Goal: Task Accomplishment & Management: Manage account settings

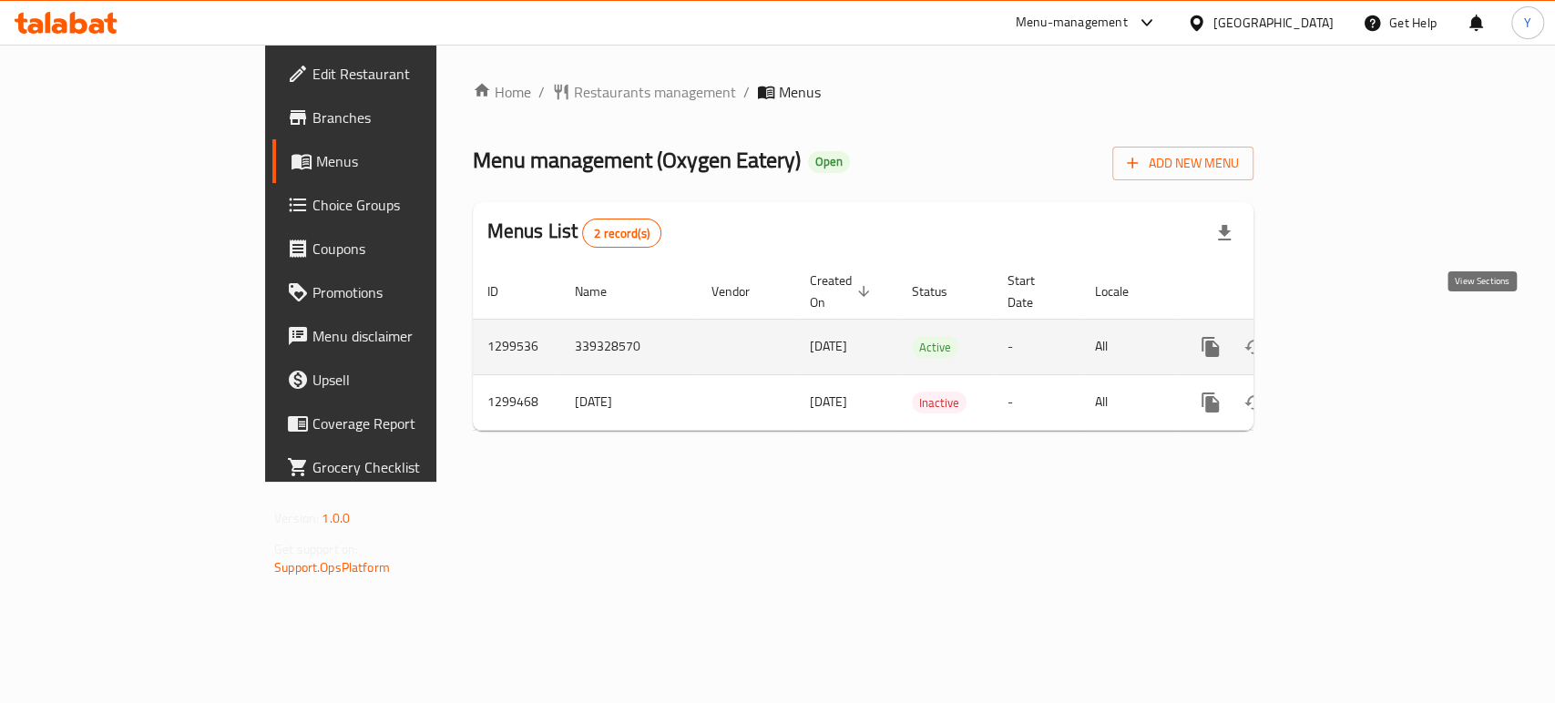
click at [1364, 339] on link "enhanced table" at bounding box center [1342, 347] width 44 height 44
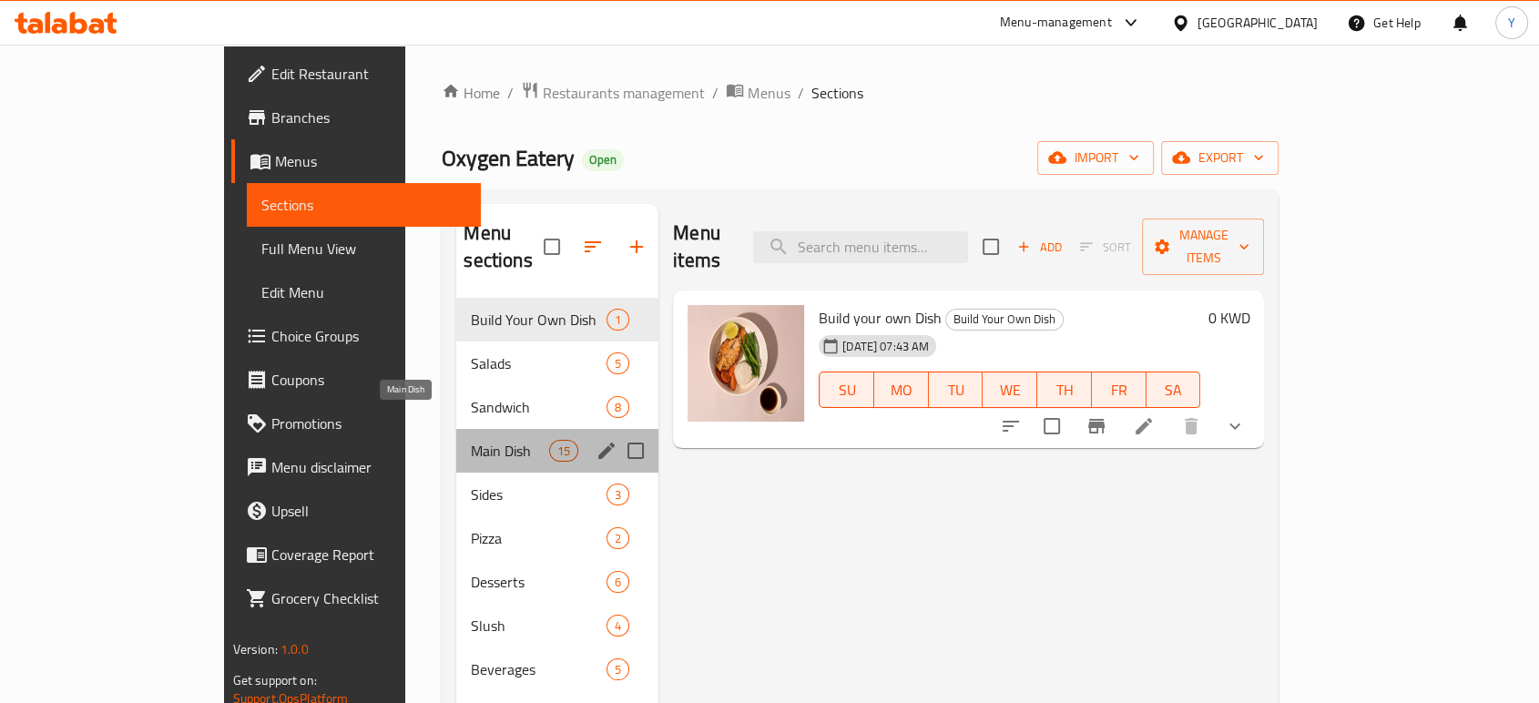
click at [471, 440] on span "Main Dish" at bounding box center [509, 451] width 77 height 22
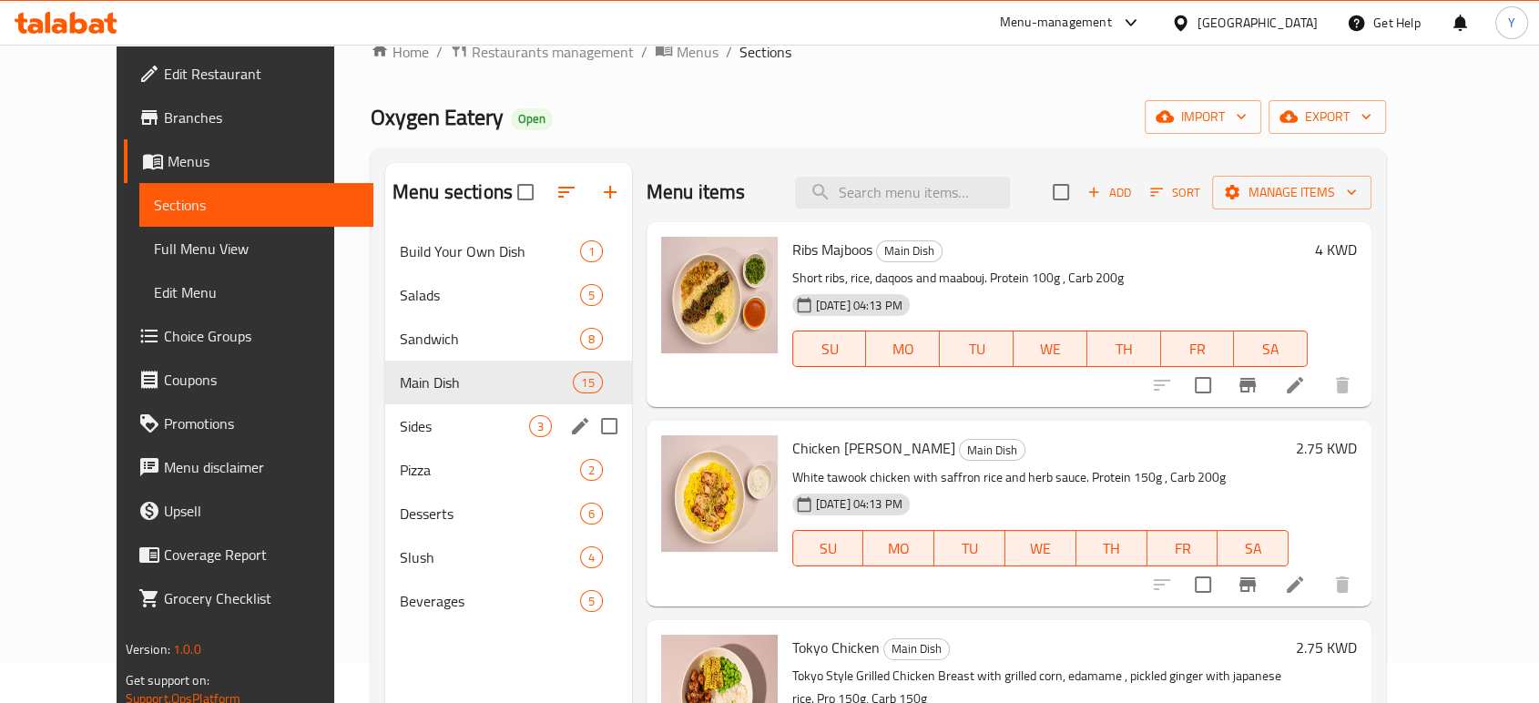
scroll to position [48, 0]
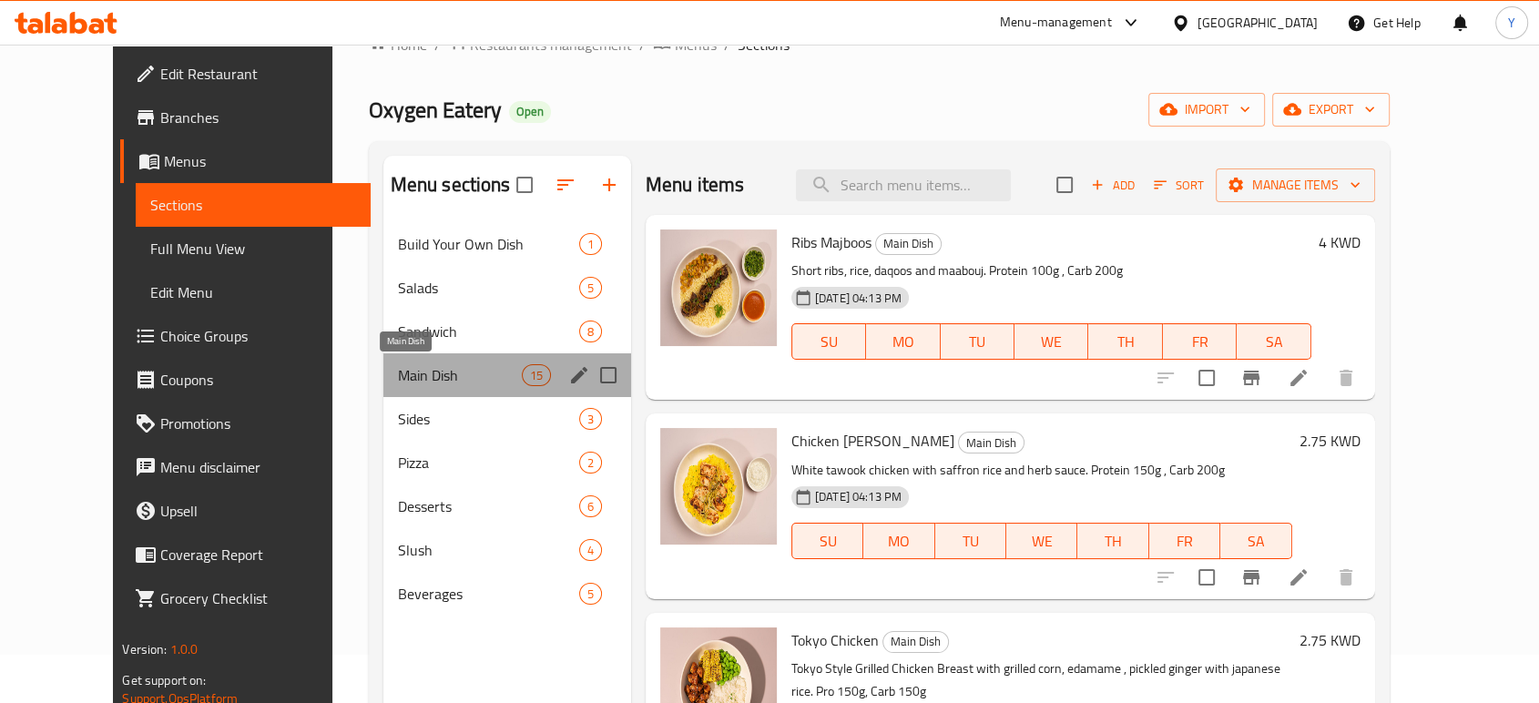
click at [406, 383] on span "Main Dish" at bounding box center [460, 375] width 124 height 22
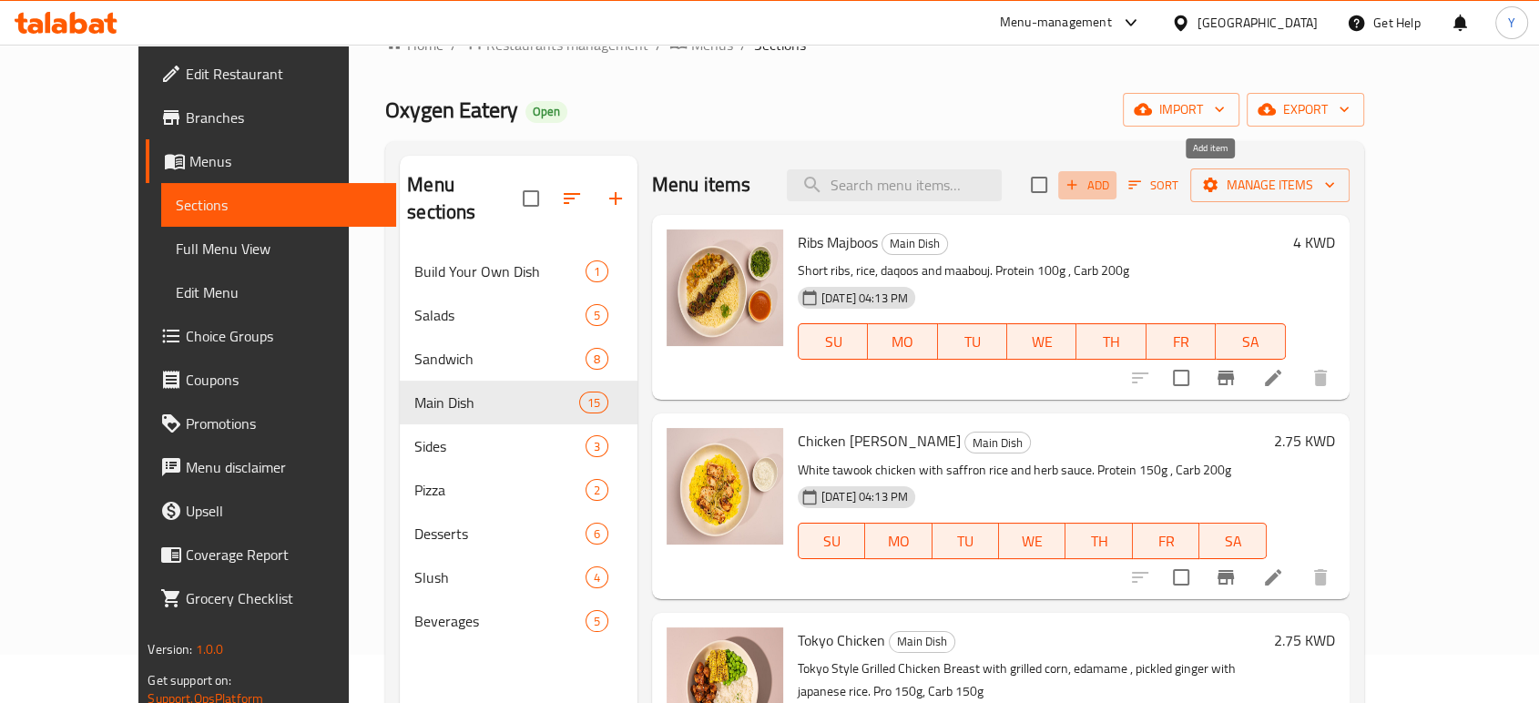
click at [1117, 196] on button "Add" at bounding box center [1087, 185] width 58 height 28
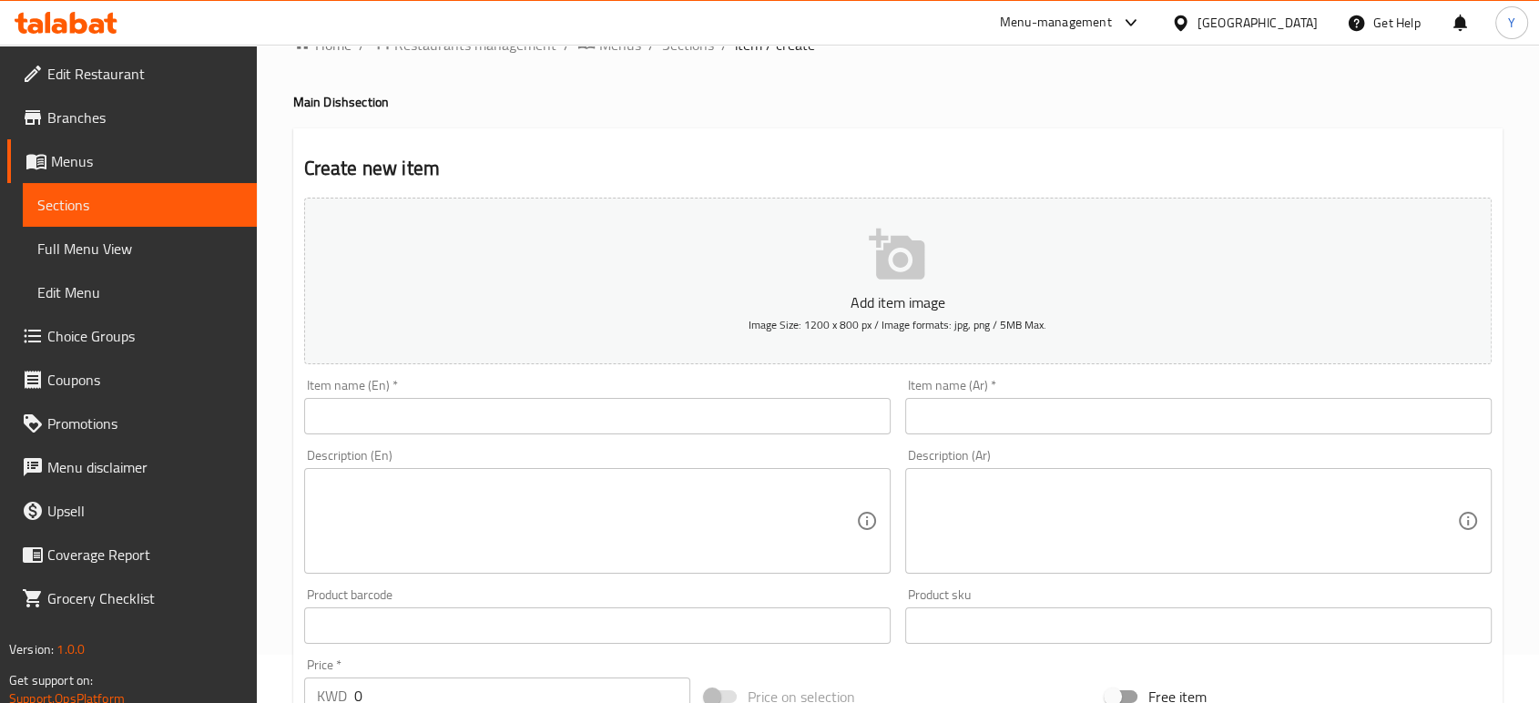
click at [889, 246] on icon "button" at bounding box center [897, 254] width 56 height 51
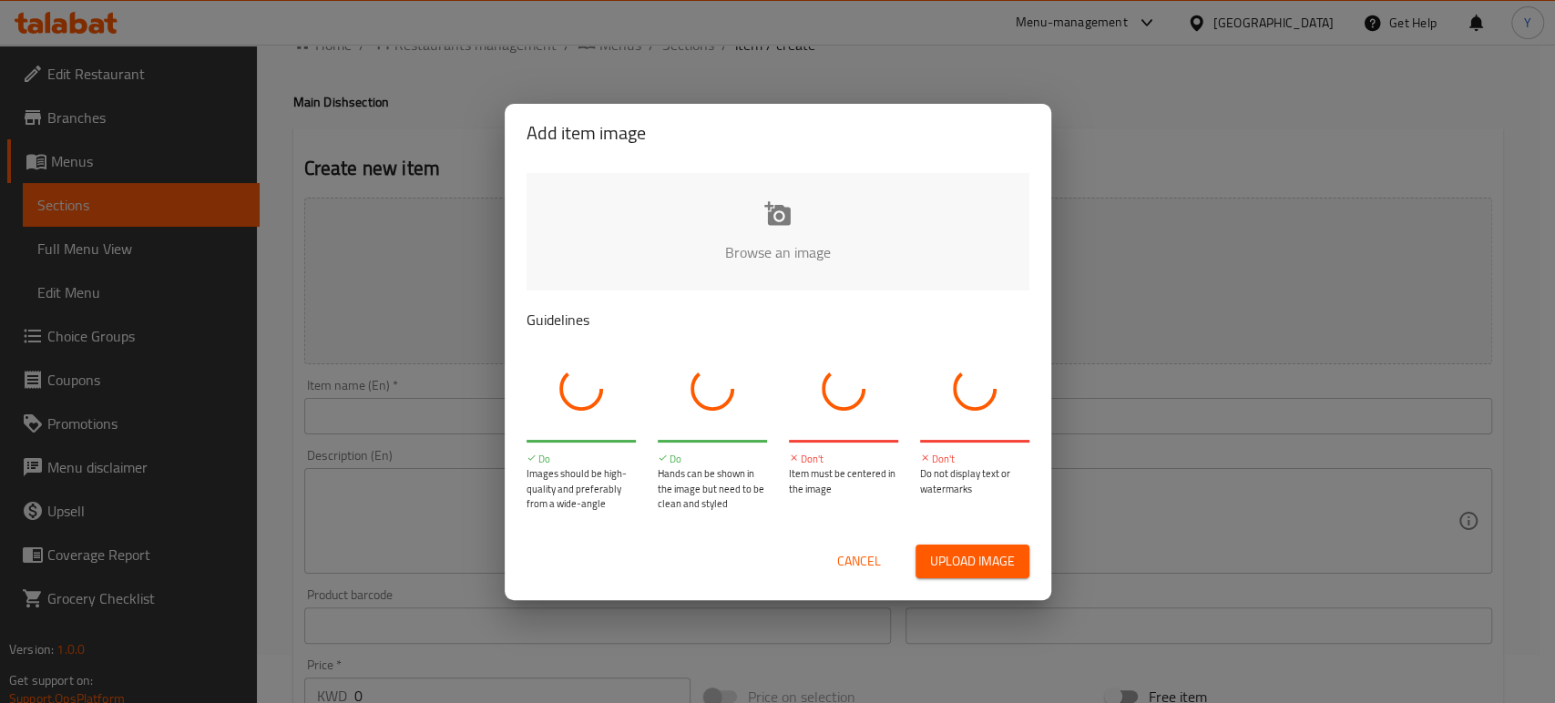
click at [780, 233] on input "file" at bounding box center [1393, 258] width 1734 height 170
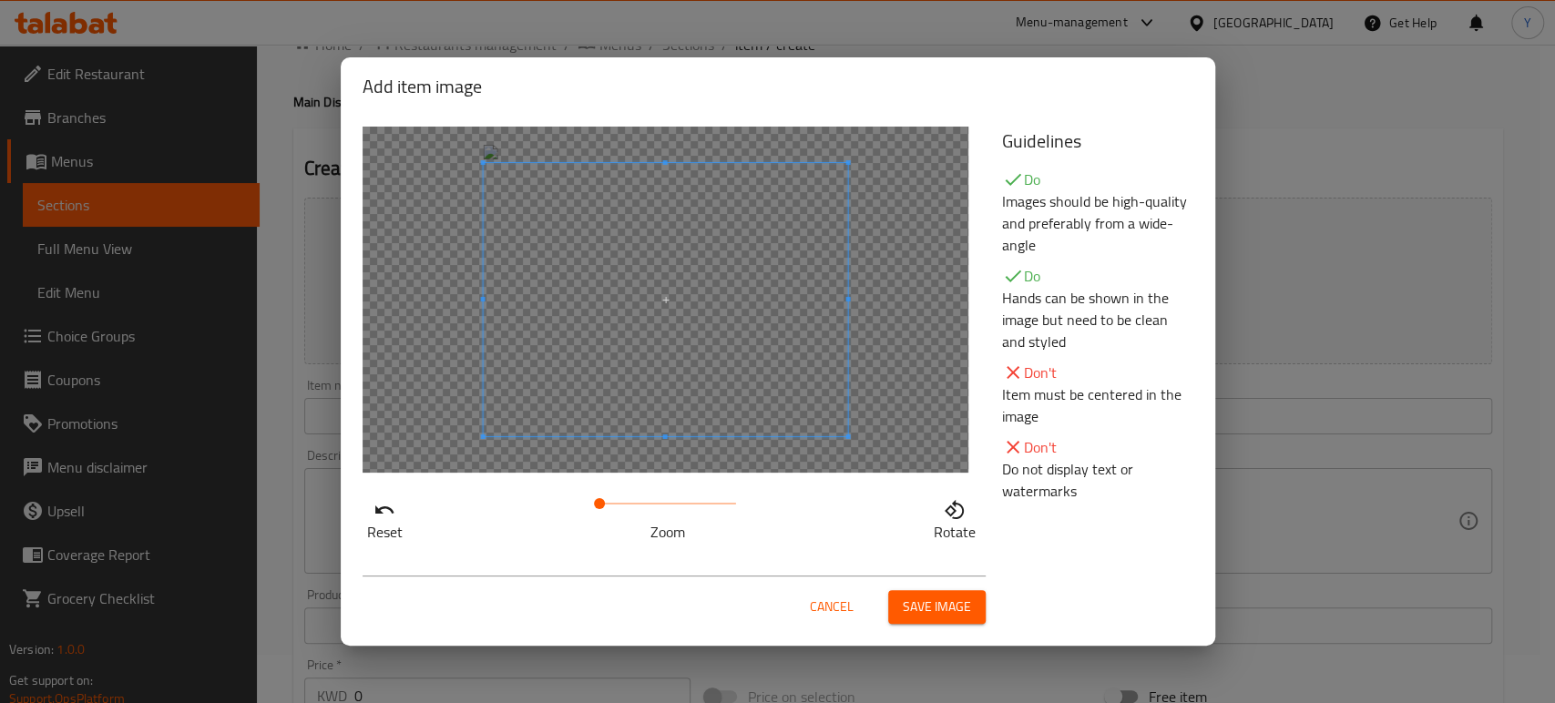
click at [709, 326] on span at bounding box center [665, 299] width 364 height 273
click at [813, 390] on span at bounding box center [665, 299] width 364 height 273
click at [823, 421] on span at bounding box center [665, 288] width 364 height 273
click at [919, 603] on span "Save image" at bounding box center [937, 607] width 68 height 23
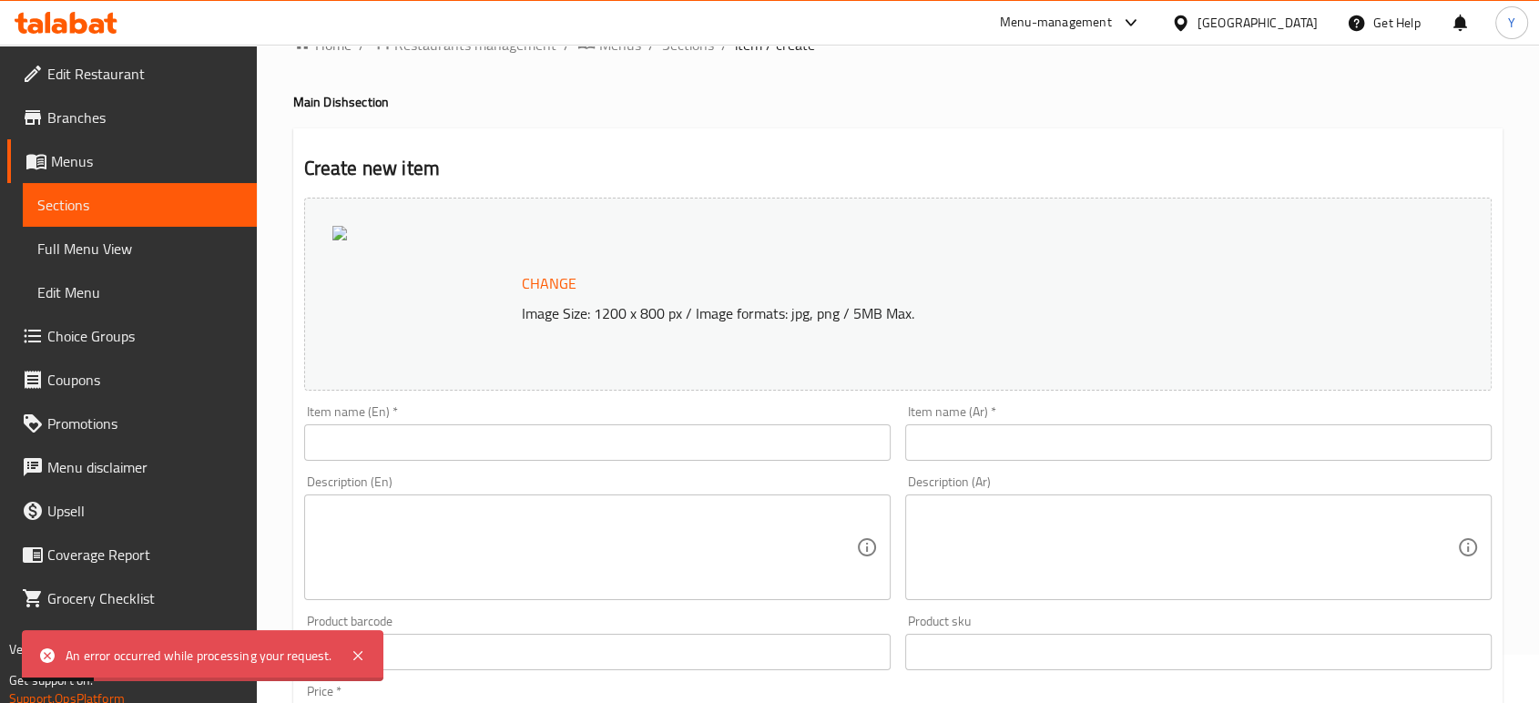
click at [537, 275] on span "Change" at bounding box center [549, 284] width 55 height 26
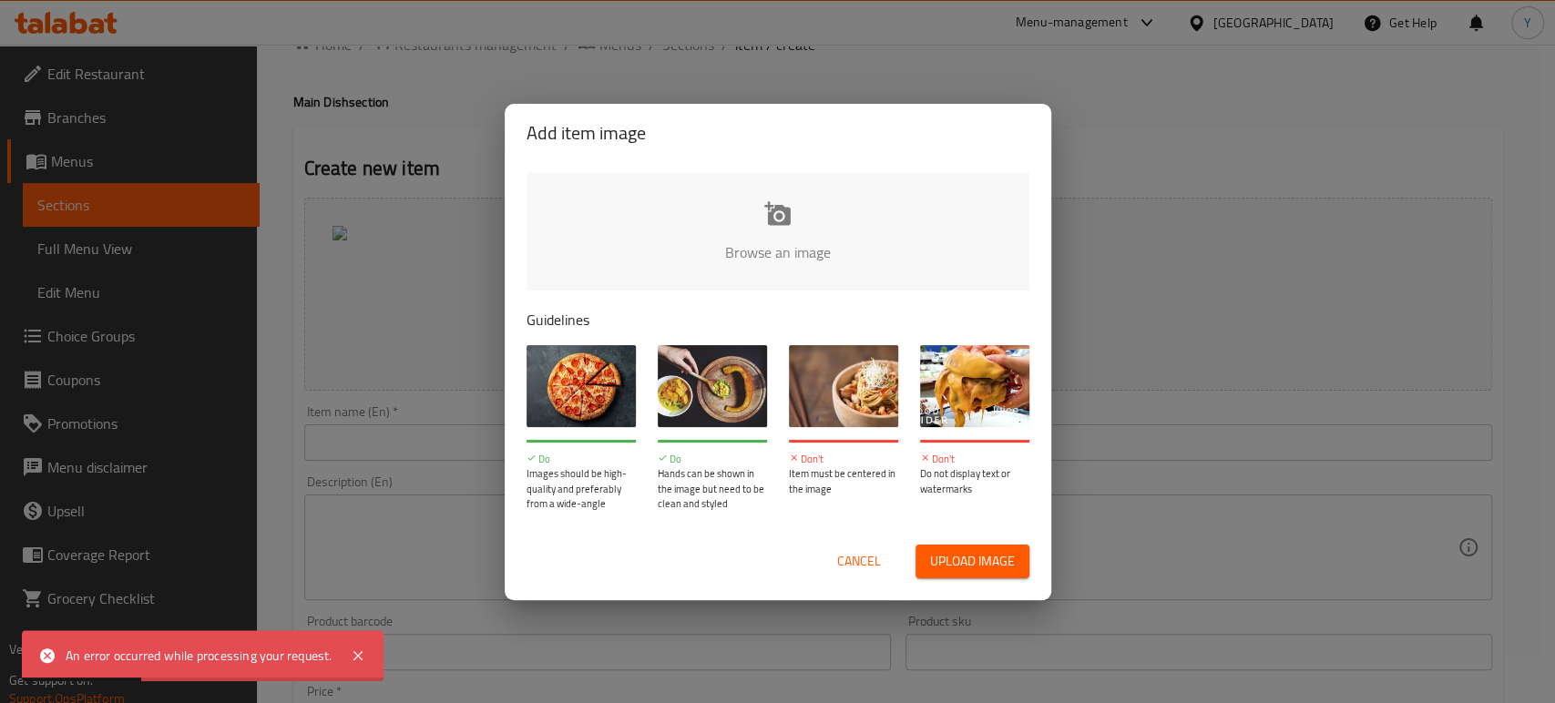
click at [776, 179] on input "file" at bounding box center [1393, 258] width 1734 height 170
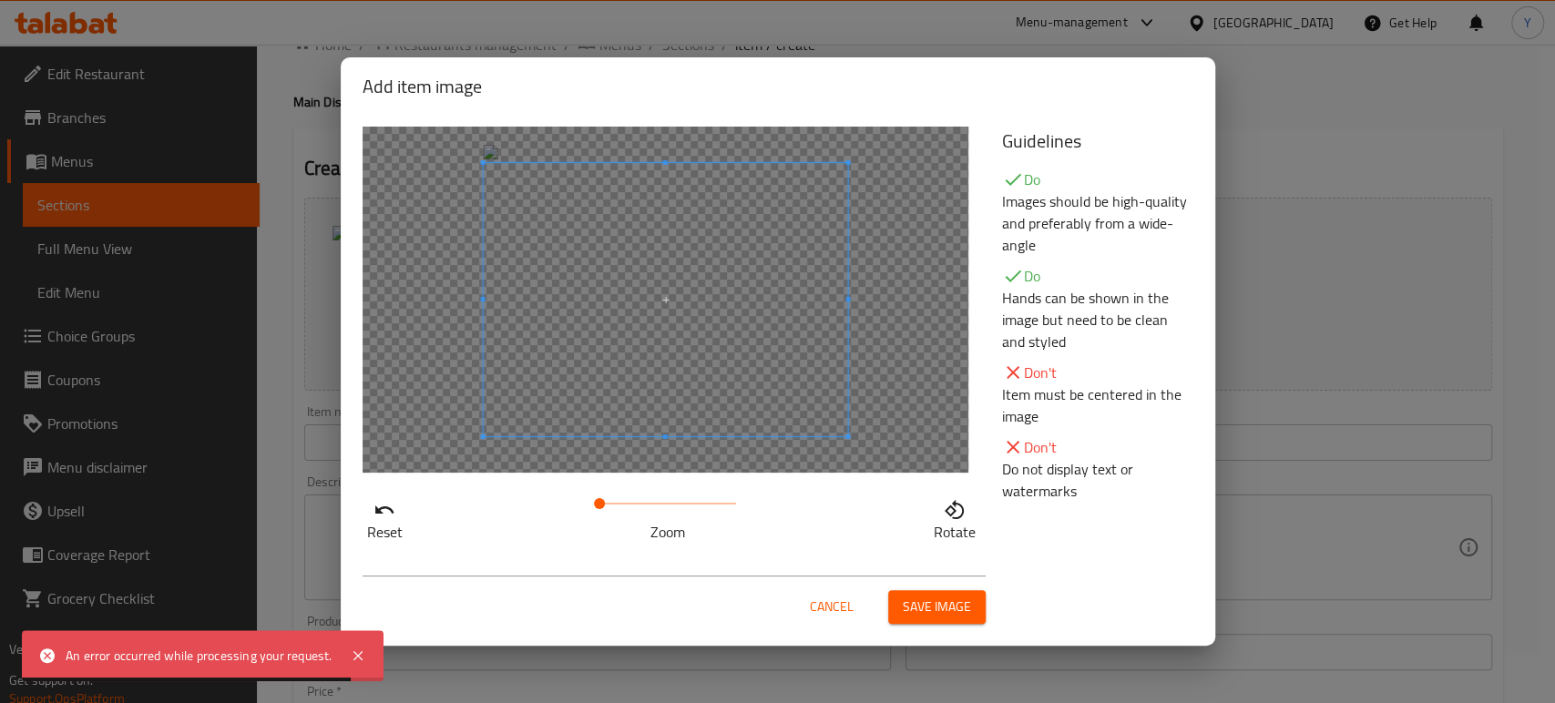
click at [595, 509] on span at bounding box center [599, 503] width 11 height 11
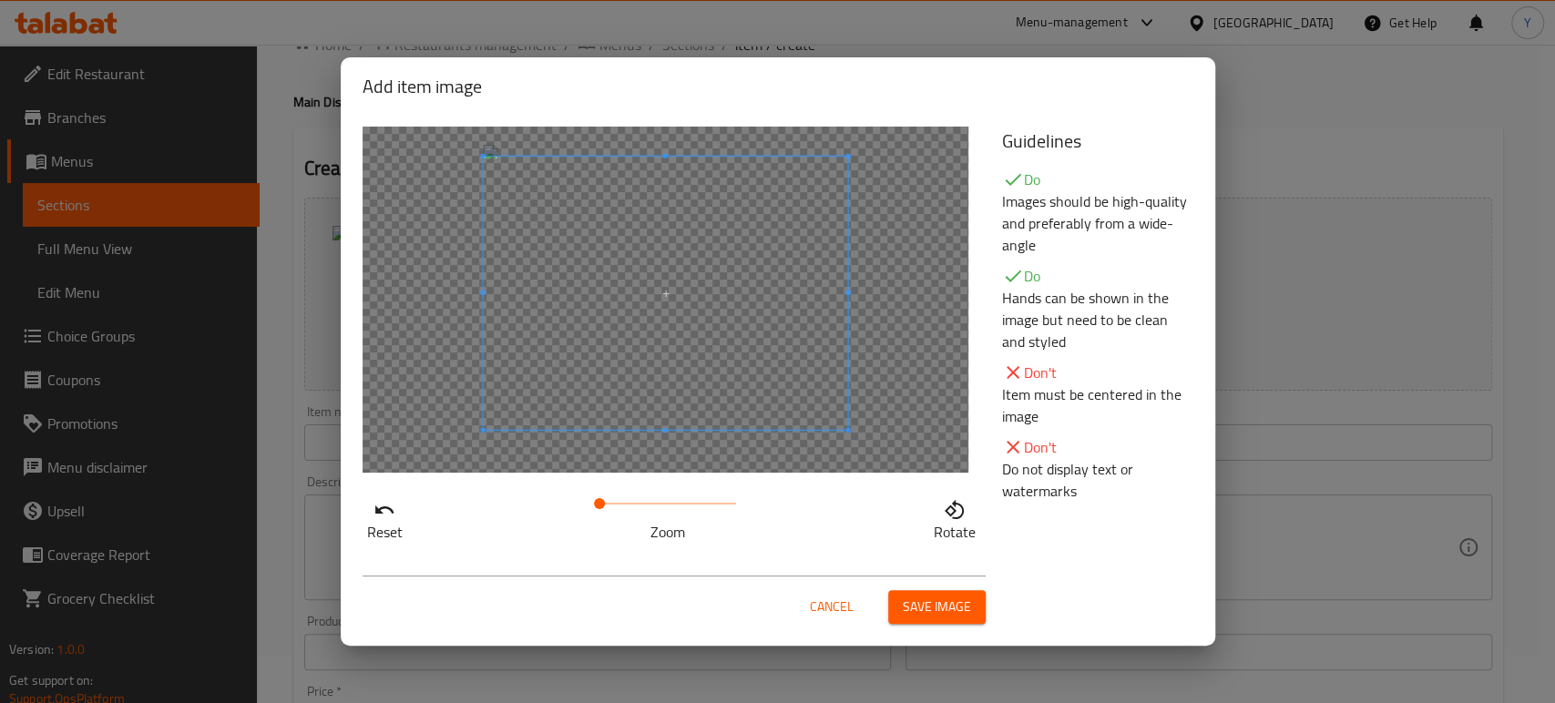
click at [651, 374] on span at bounding box center [665, 293] width 364 height 273
click at [926, 603] on span "Save image" at bounding box center [937, 607] width 68 height 23
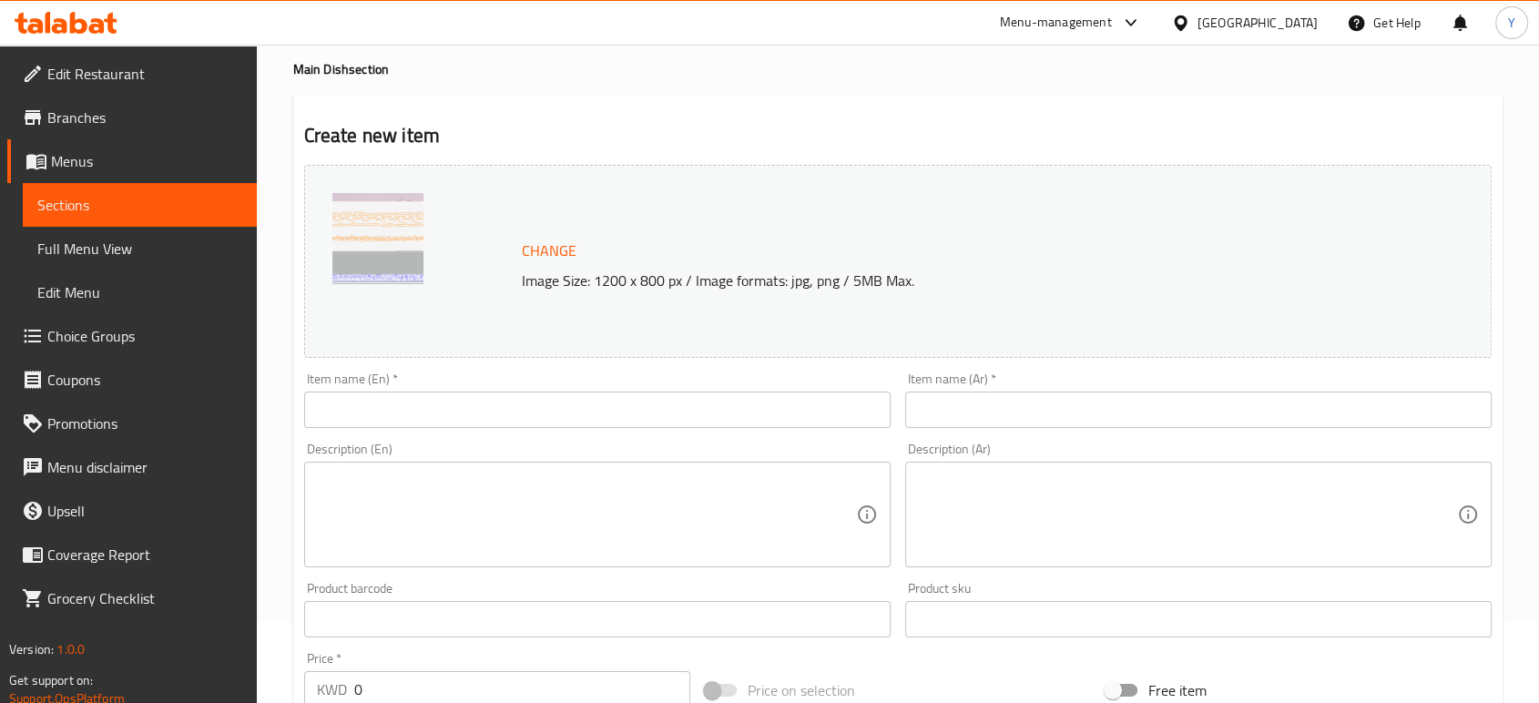
scroll to position [85, 0]
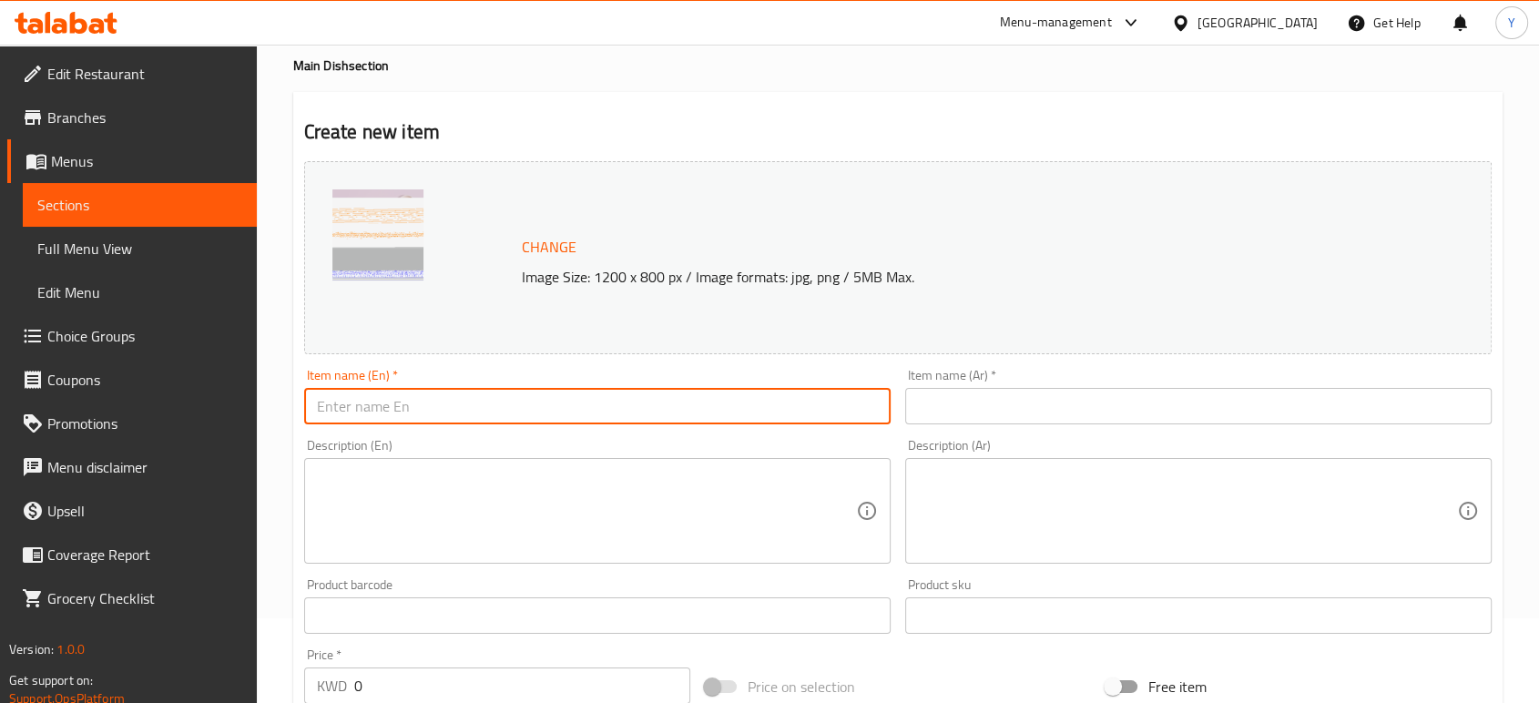
click at [629, 403] on input "text" at bounding box center [597, 406] width 587 height 36
paste input "SATAY CHICKEN BOWL"
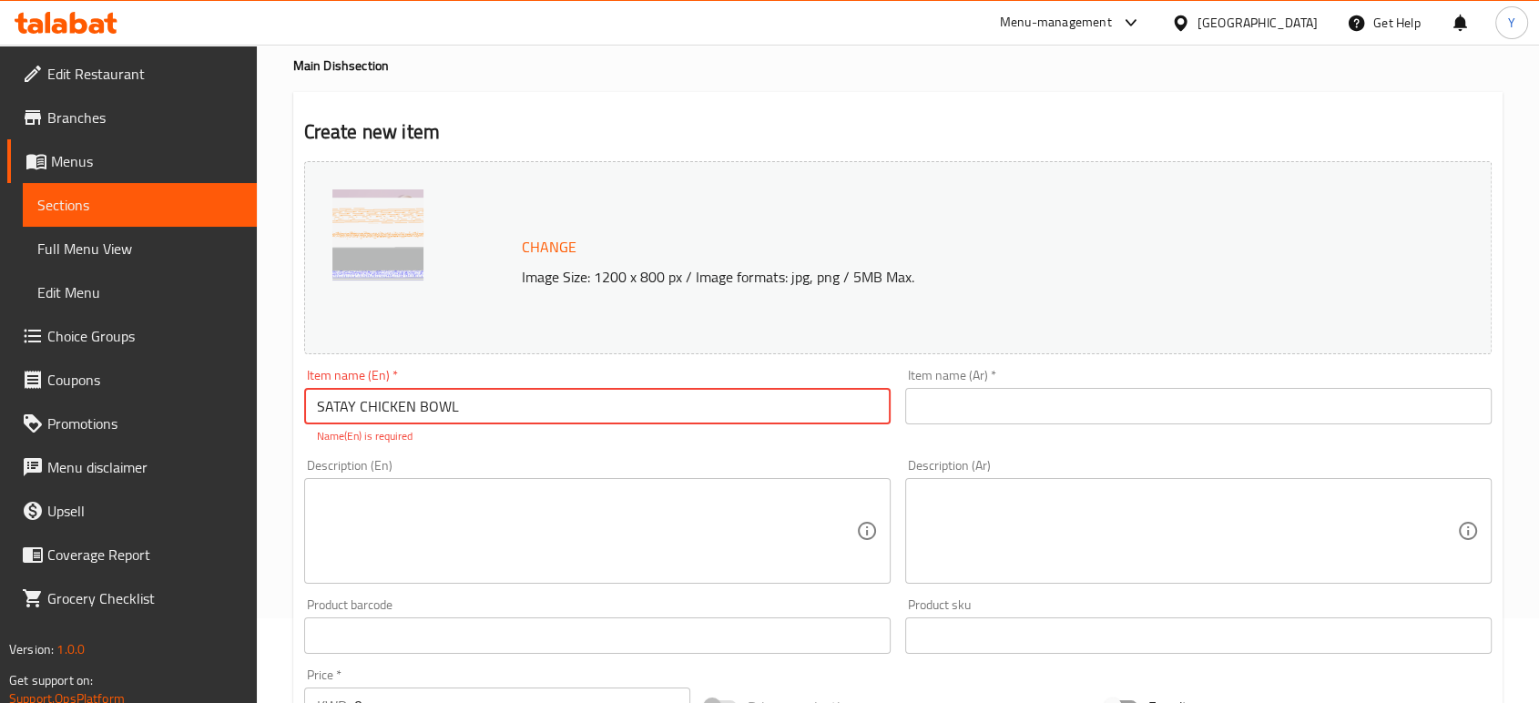
type input "SATAY CHICKEN BOWL"
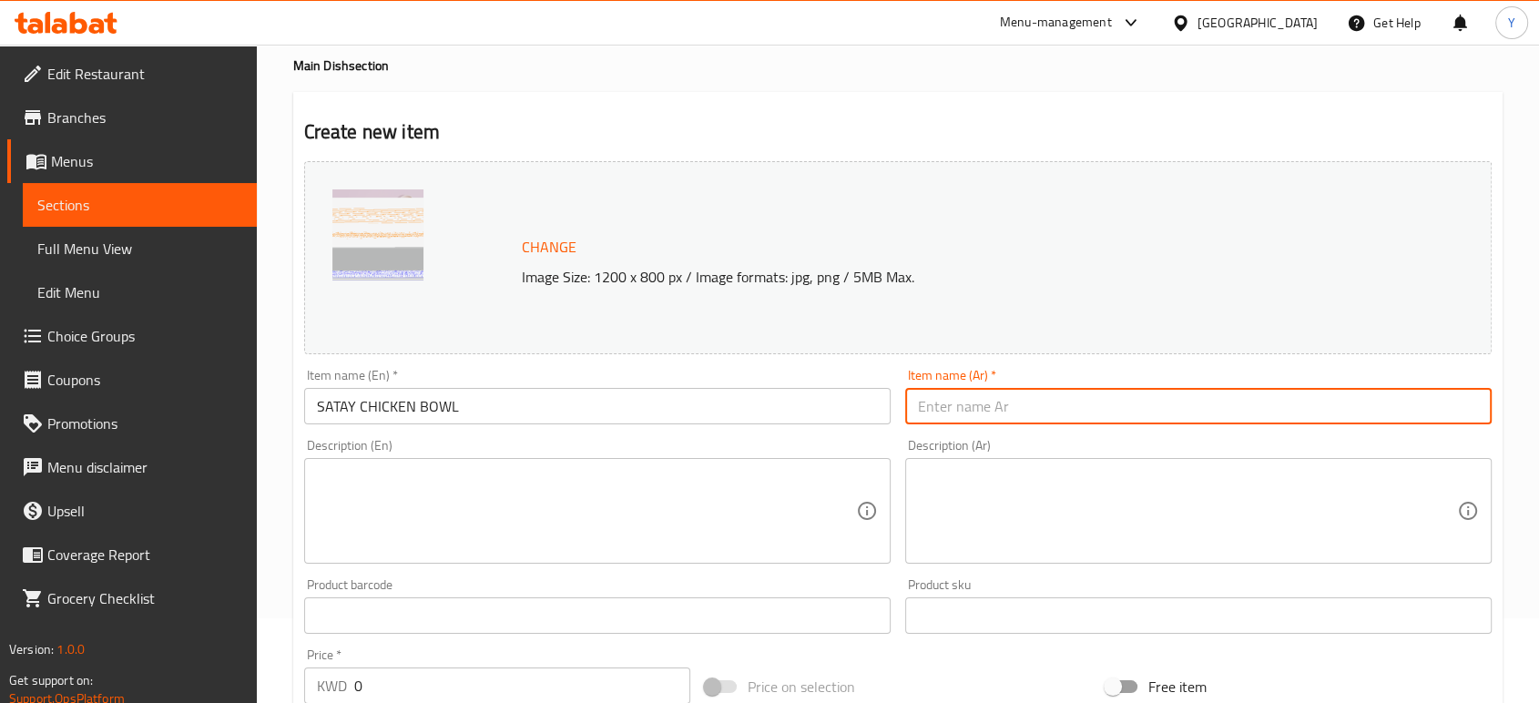
click at [997, 420] on input "text" at bounding box center [1198, 406] width 587 height 36
paste input "دجاج ساتاي"
type input "دجاج ساتاي"
click at [599, 521] on textarea at bounding box center [586, 511] width 539 height 87
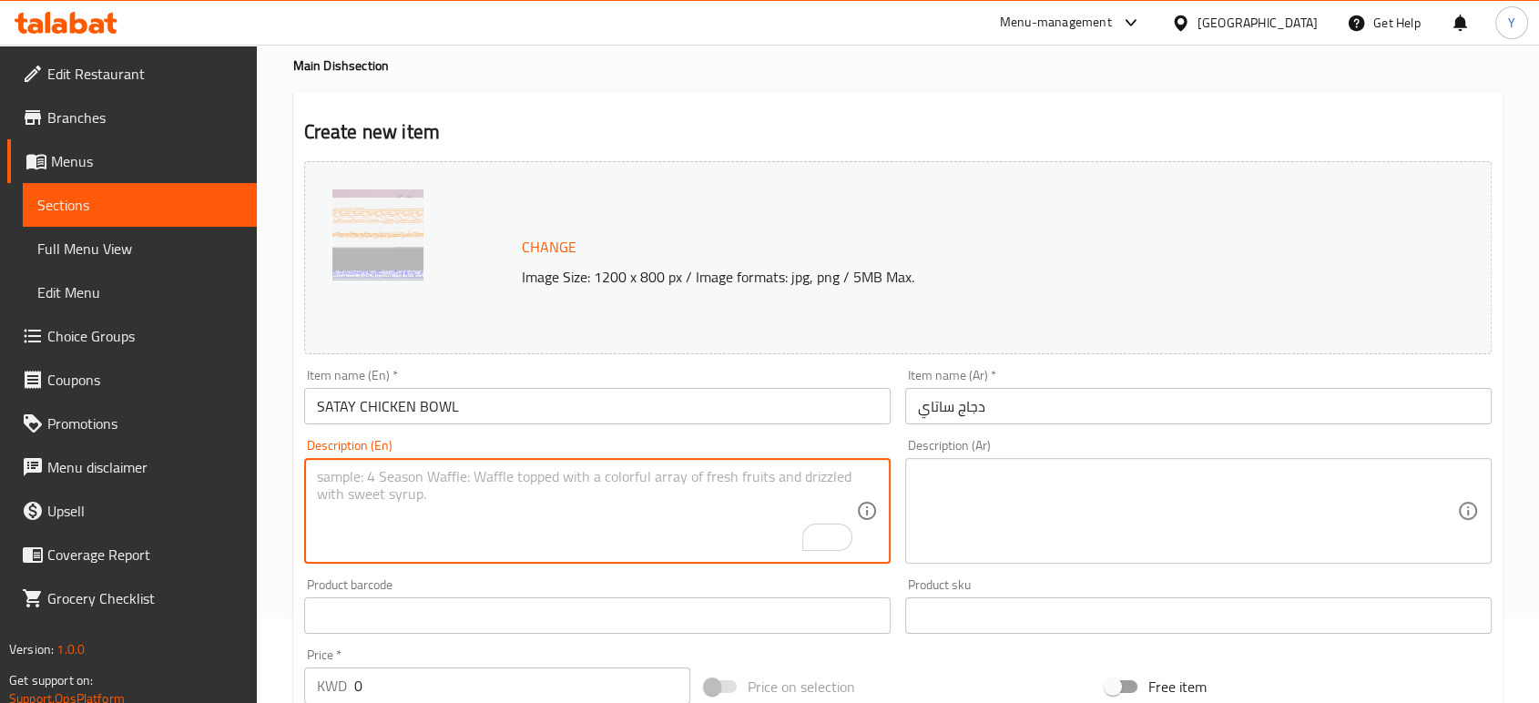
paste textarea "Grilled satay chicken breast , snow peas, baby corn, kale and beetroot crispy, …"
type textarea "Grilled satay chicken breast , snow peas, baby corn, kale and beetroot crispy, …"
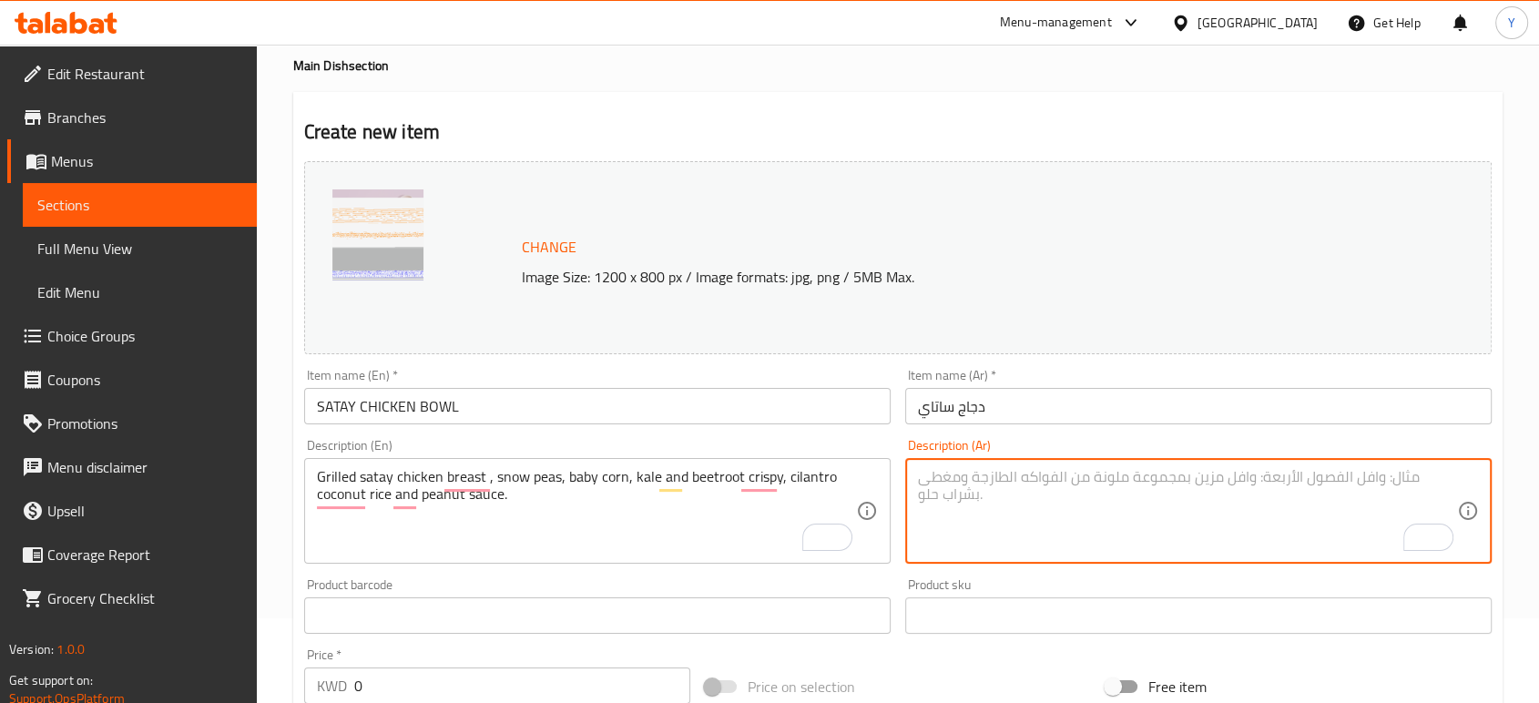
paste textarea "صدر دجاج ساتاي مشوي مع بازيلاء صغيرة، ذرة صغيرة، كيل وشمندر مقرمش، أرز بالكزبرة…"
type textarea "صدر دجاج ساتاي مشوي مع بازيلاء صغيرة، ذرة صغيرة، كيل وشمندر مقرمش، أرز بالكزبرة…"
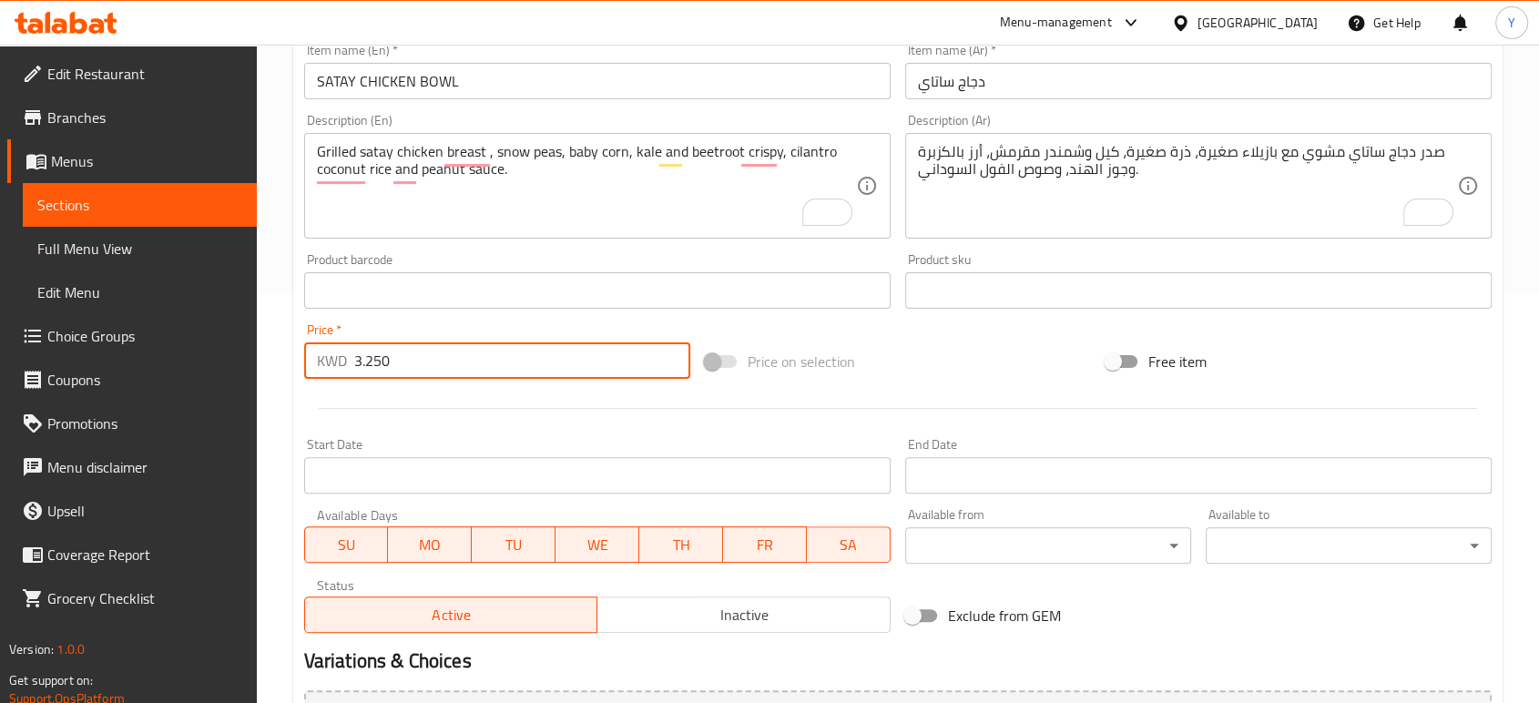
scroll to position [609, 0]
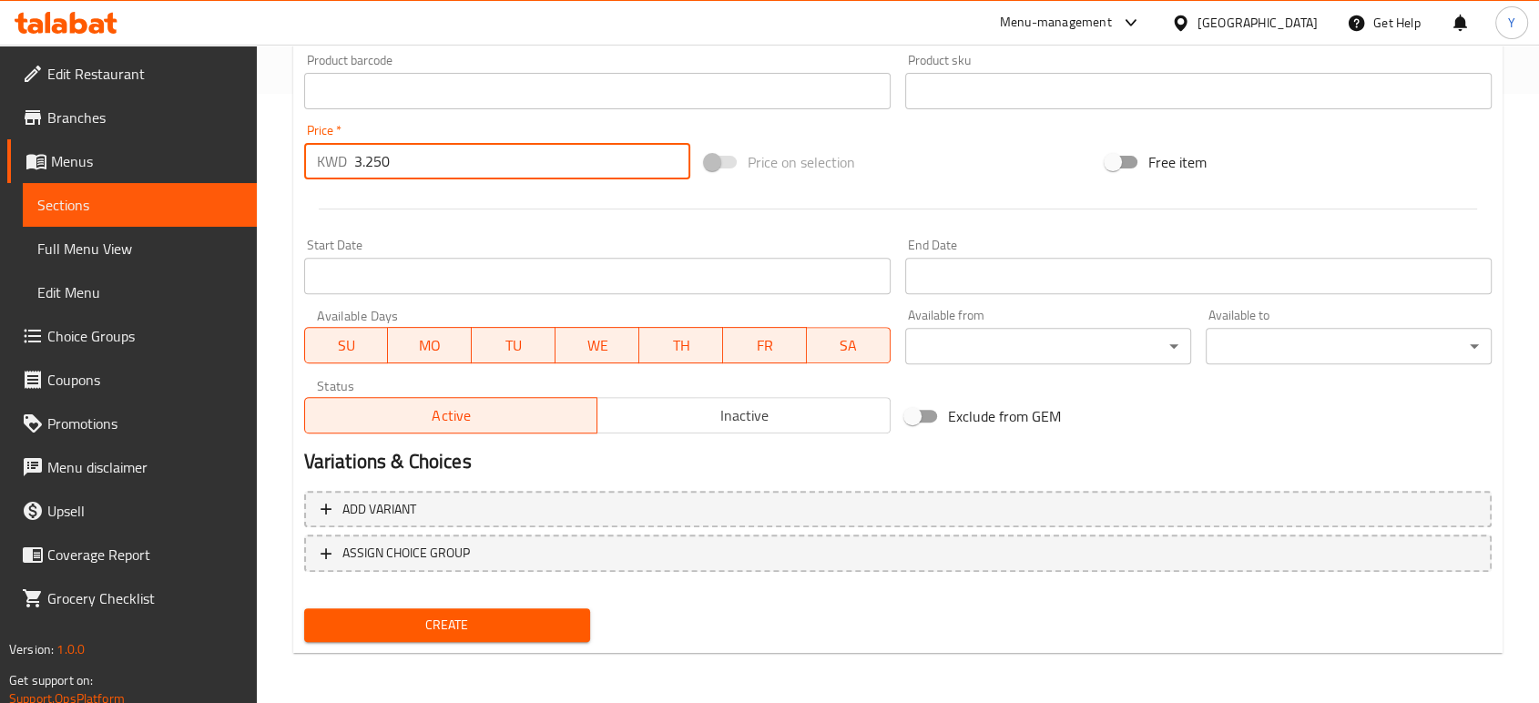
type input "3.250"
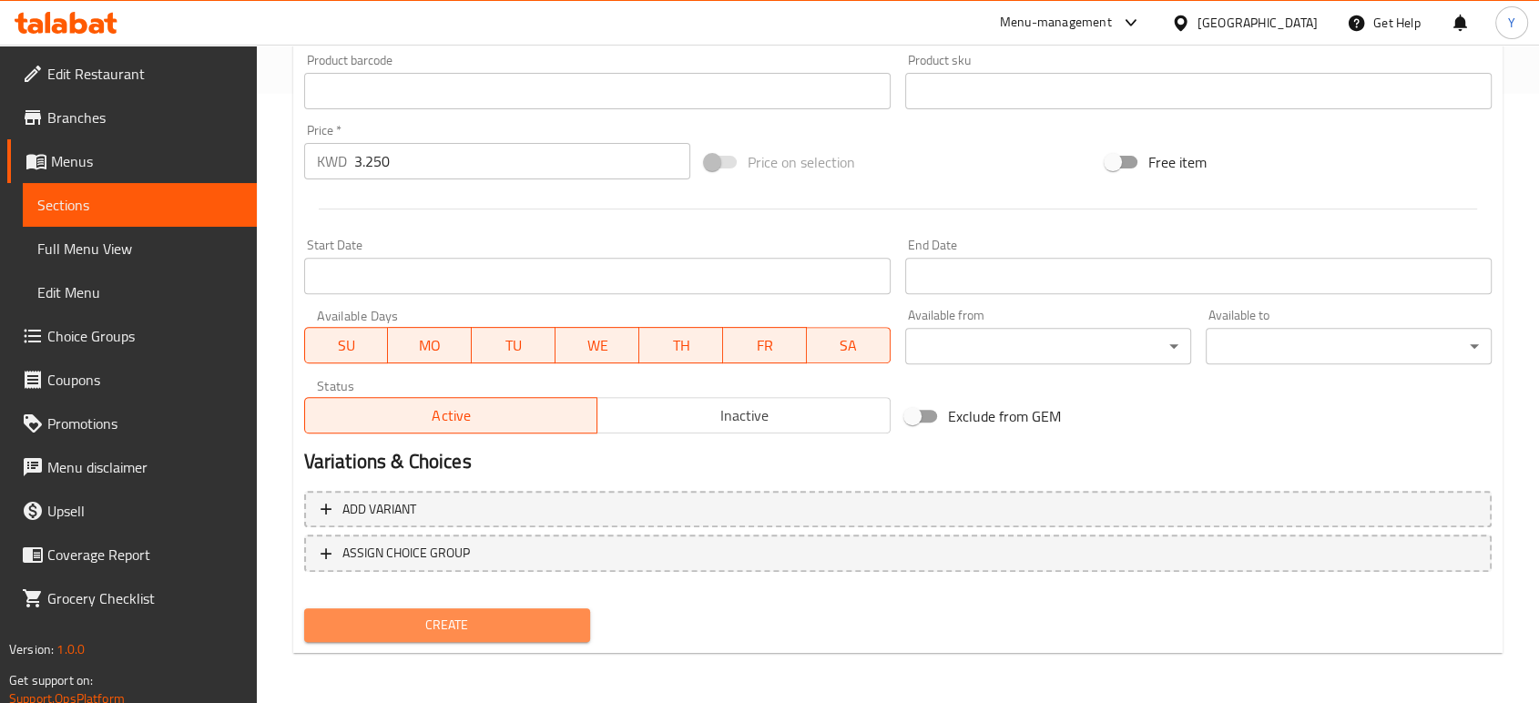
click at [443, 638] on button "Create" at bounding box center [447, 625] width 286 height 34
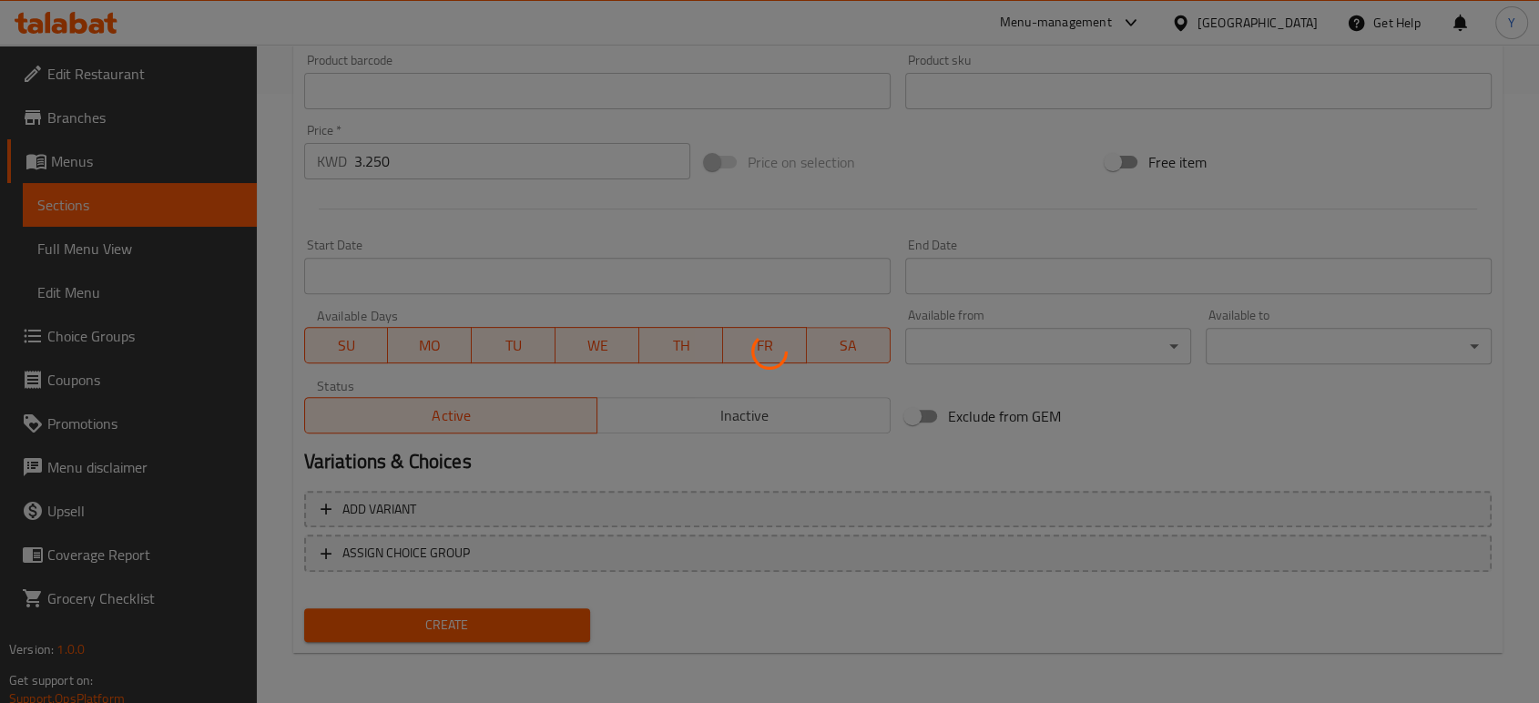
type input "0"
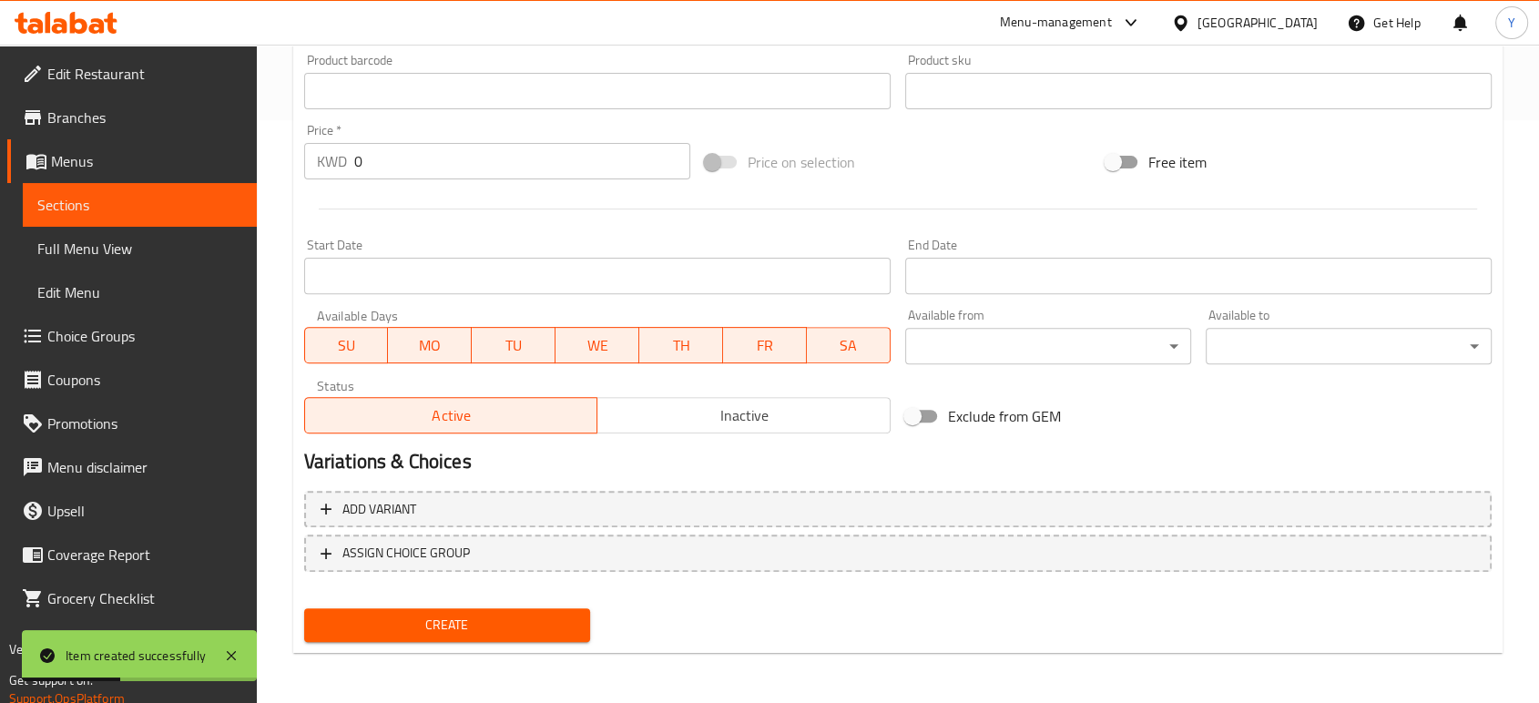
scroll to position [0, 0]
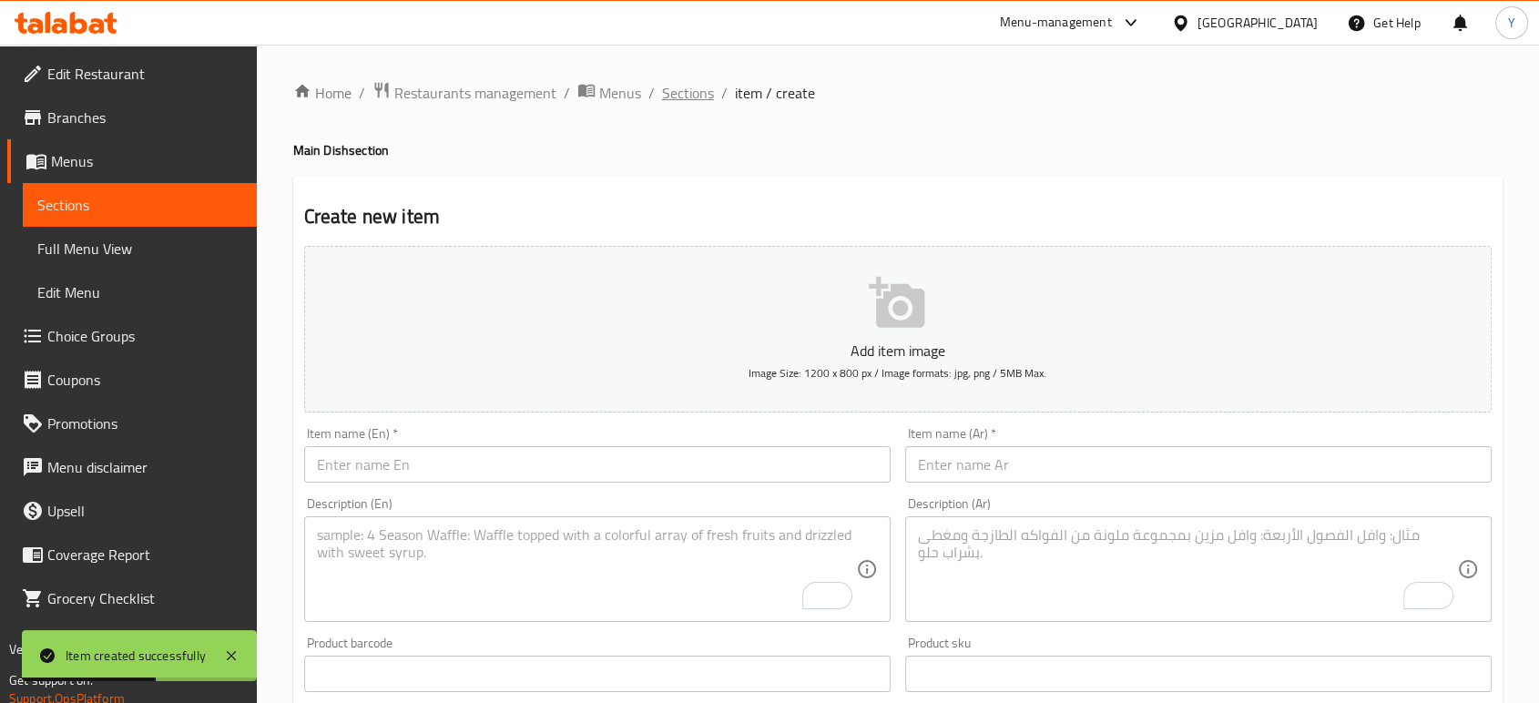
click at [688, 100] on span "Sections" at bounding box center [688, 93] width 52 height 22
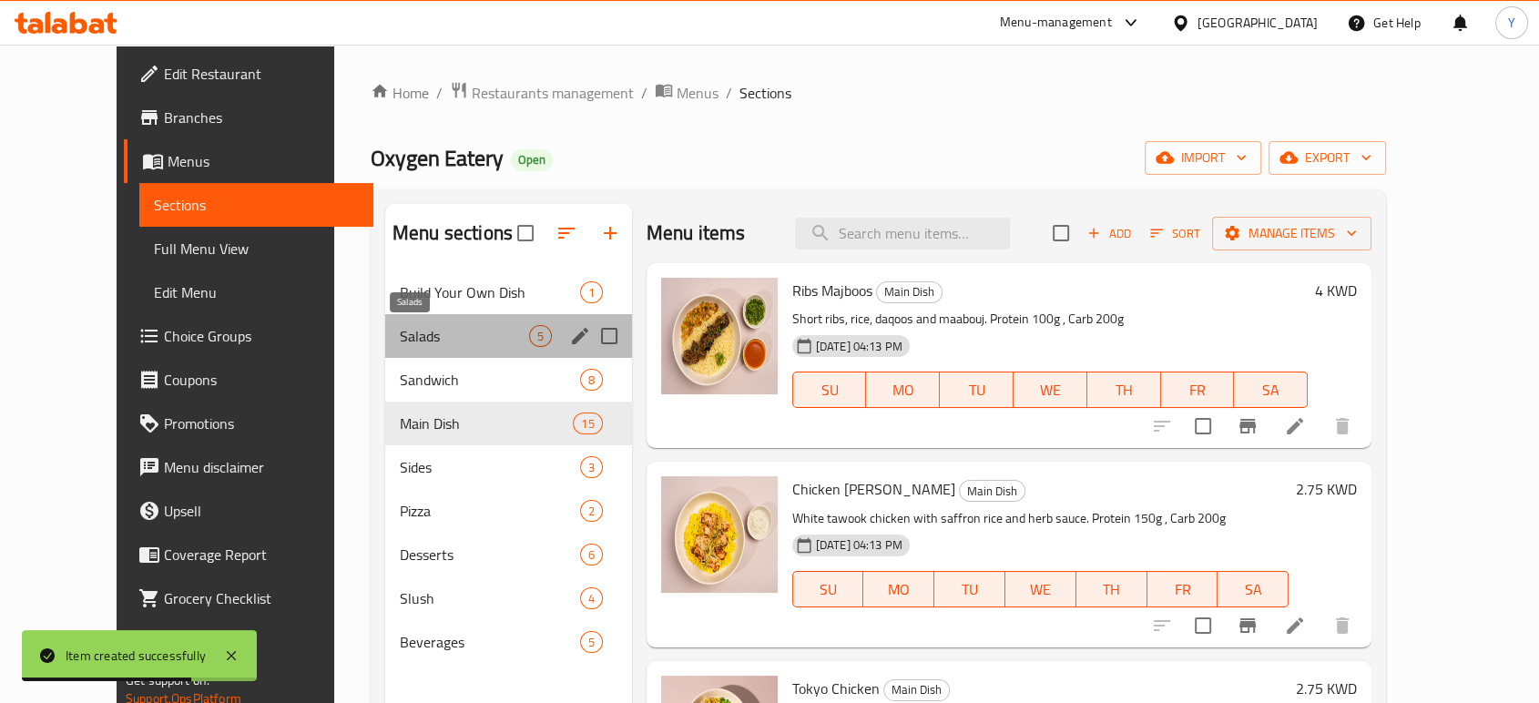
click at [400, 325] on span "Salads" at bounding box center [464, 336] width 129 height 22
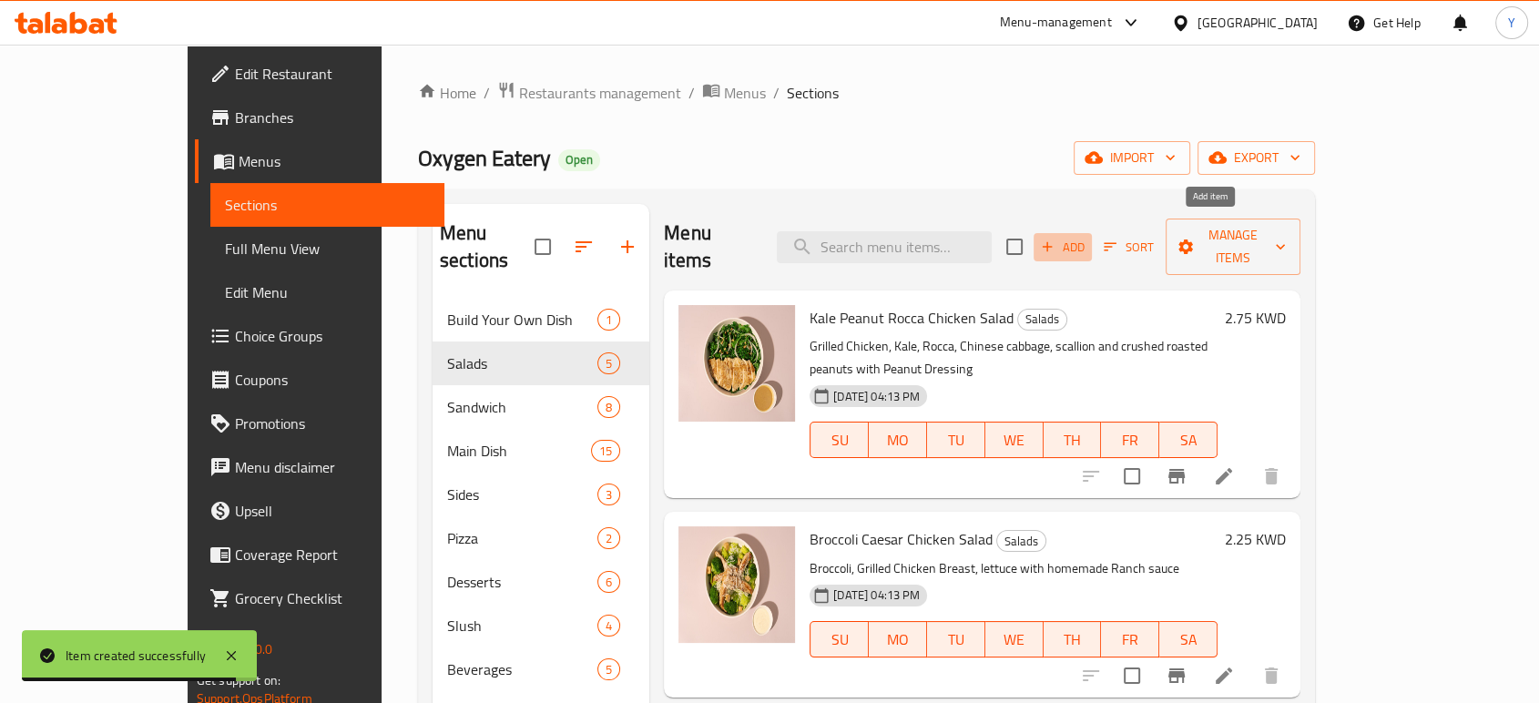
click at [1088, 237] on span "Add" at bounding box center [1062, 247] width 49 height 21
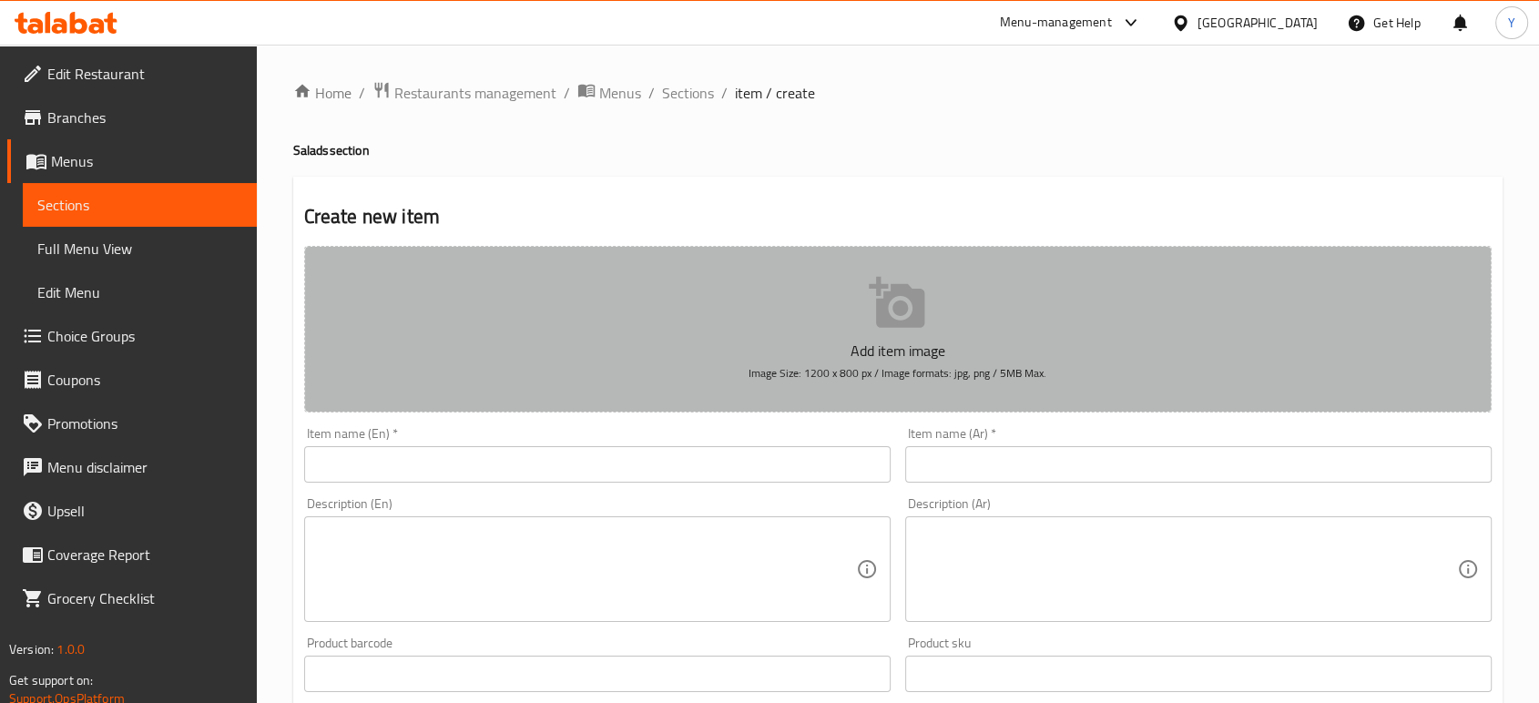
click at [764, 312] on button "Add item image Image Size: 1200 x 800 px / Image formats: jpg, png / 5MB Max." at bounding box center [898, 329] width 1188 height 167
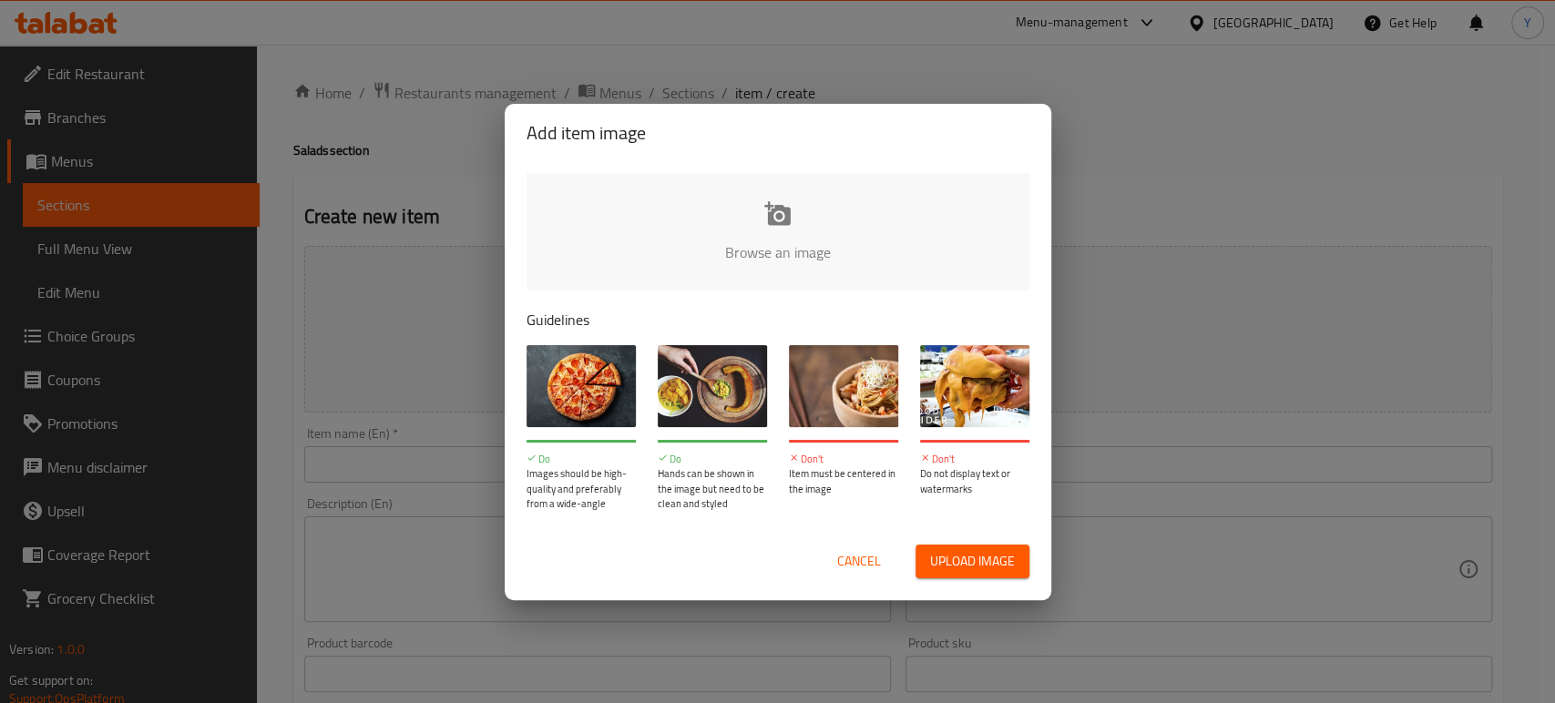
click at [787, 222] on input "file" at bounding box center [1393, 258] width 1734 height 170
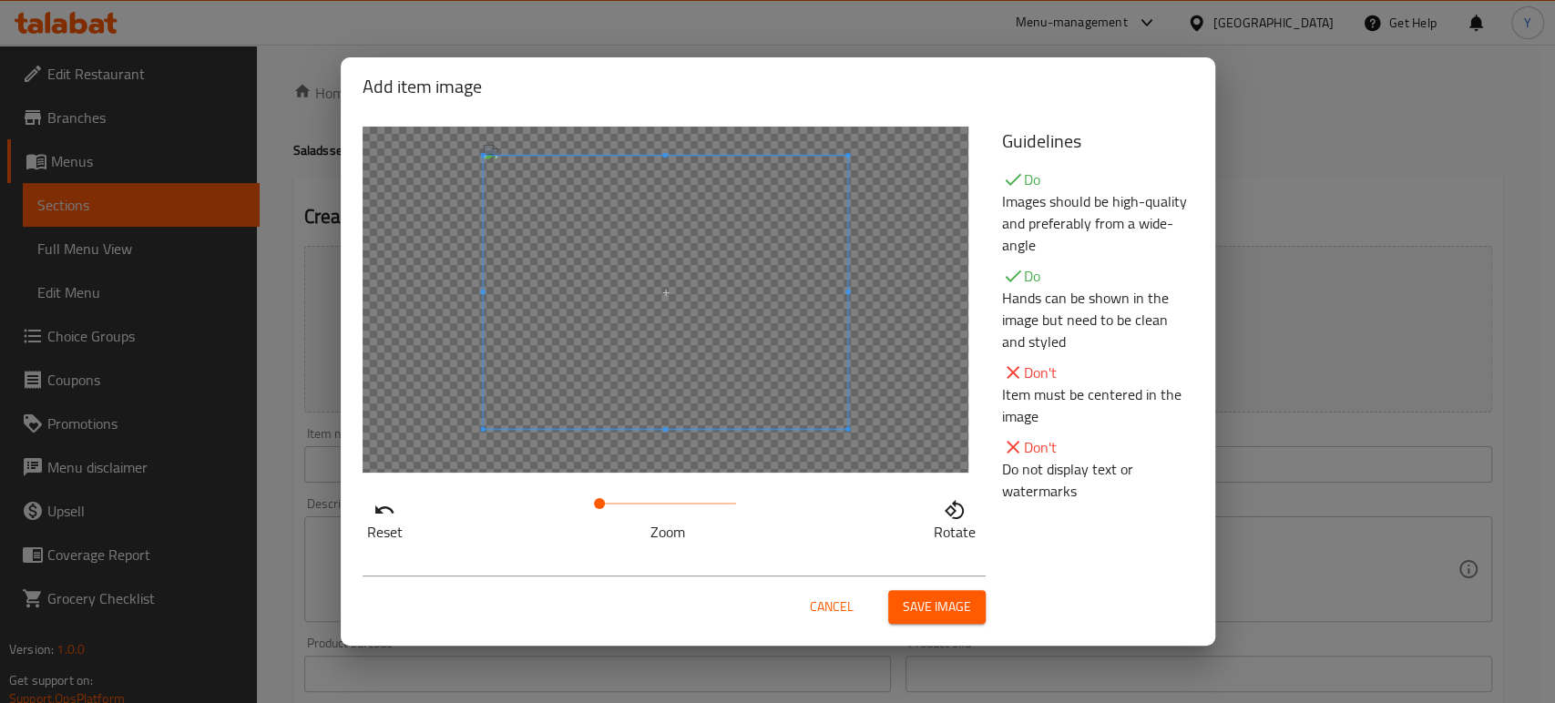
click at [659, 287] on span at bounding box center [665, 292] width 364 height 273
click at [943, 613] on span "Save image" at bounding box center [937, 607] width 68 height 23
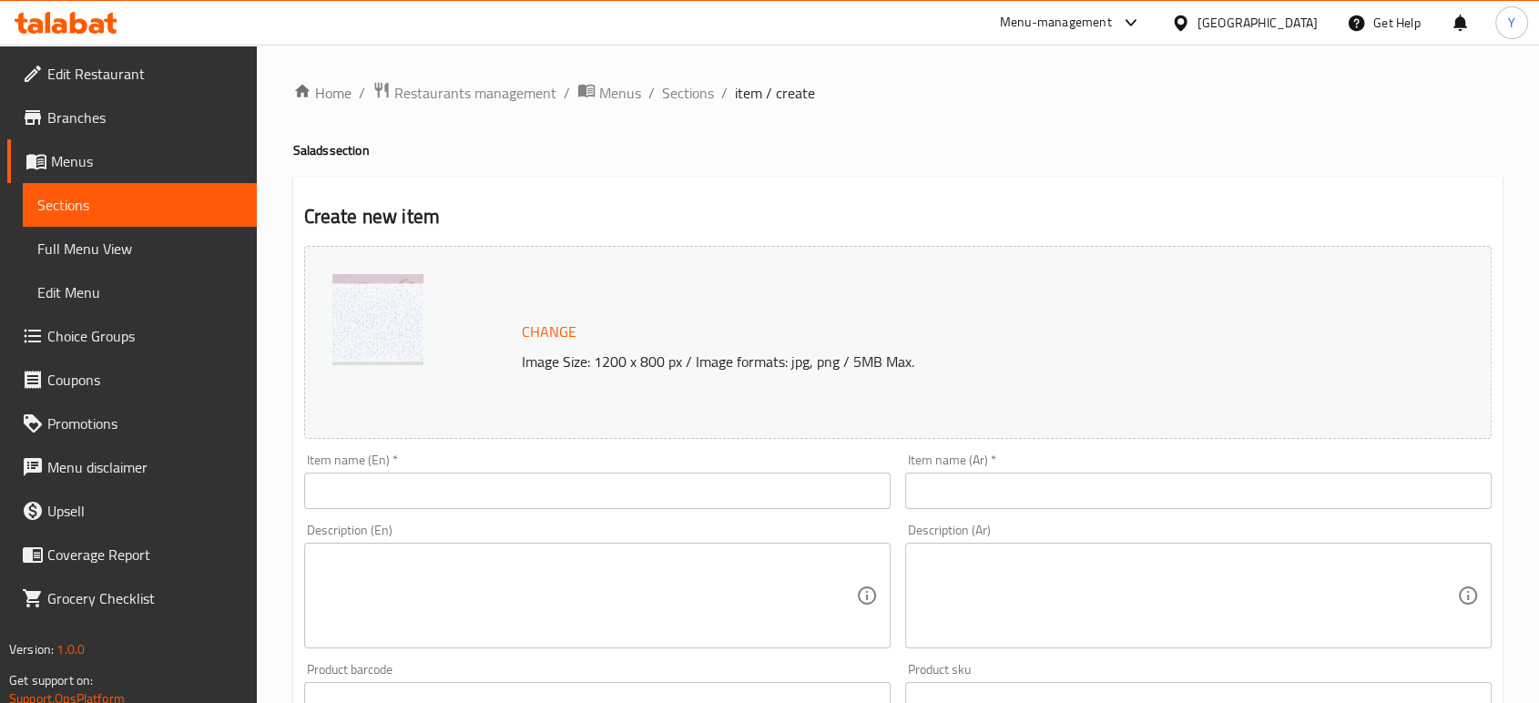
click at [593, 487] on input "text" at bounding box center [597, 491] width 587 height 36
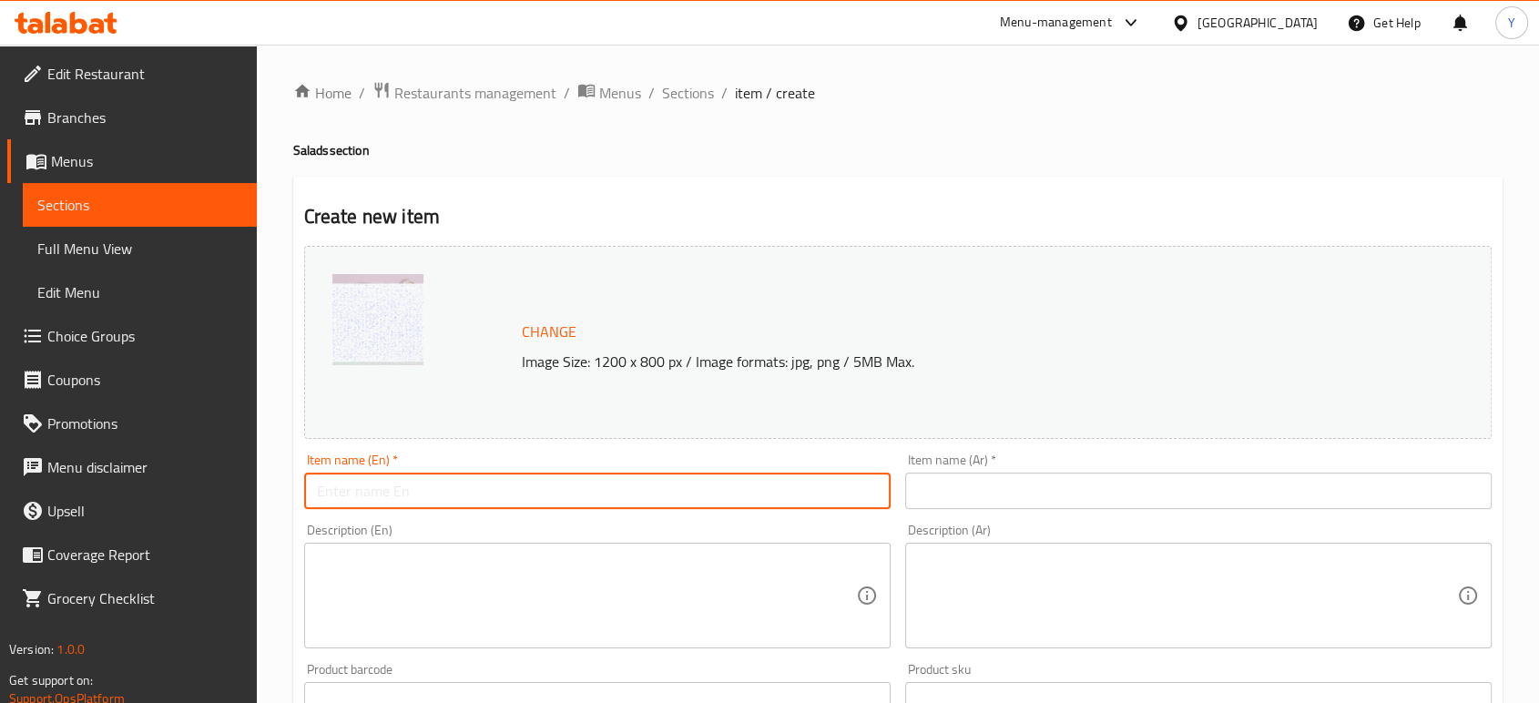
paste input "CHILI CUCUMBER SALAD"
type input "CHILI CUCUMBER SALAD"
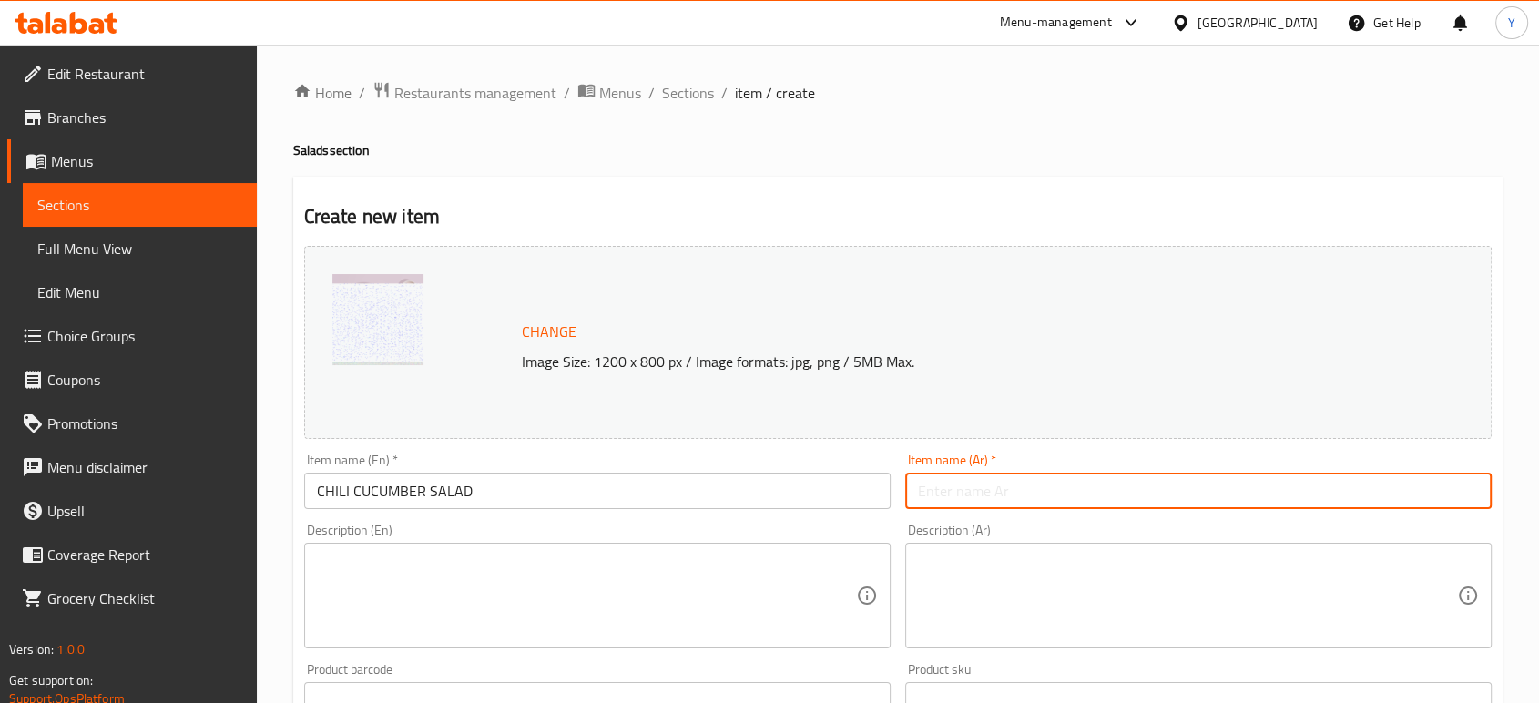
paste input "سلطة الخيار بالفلفل"
type input "سلطة الخيار بالفلفل"
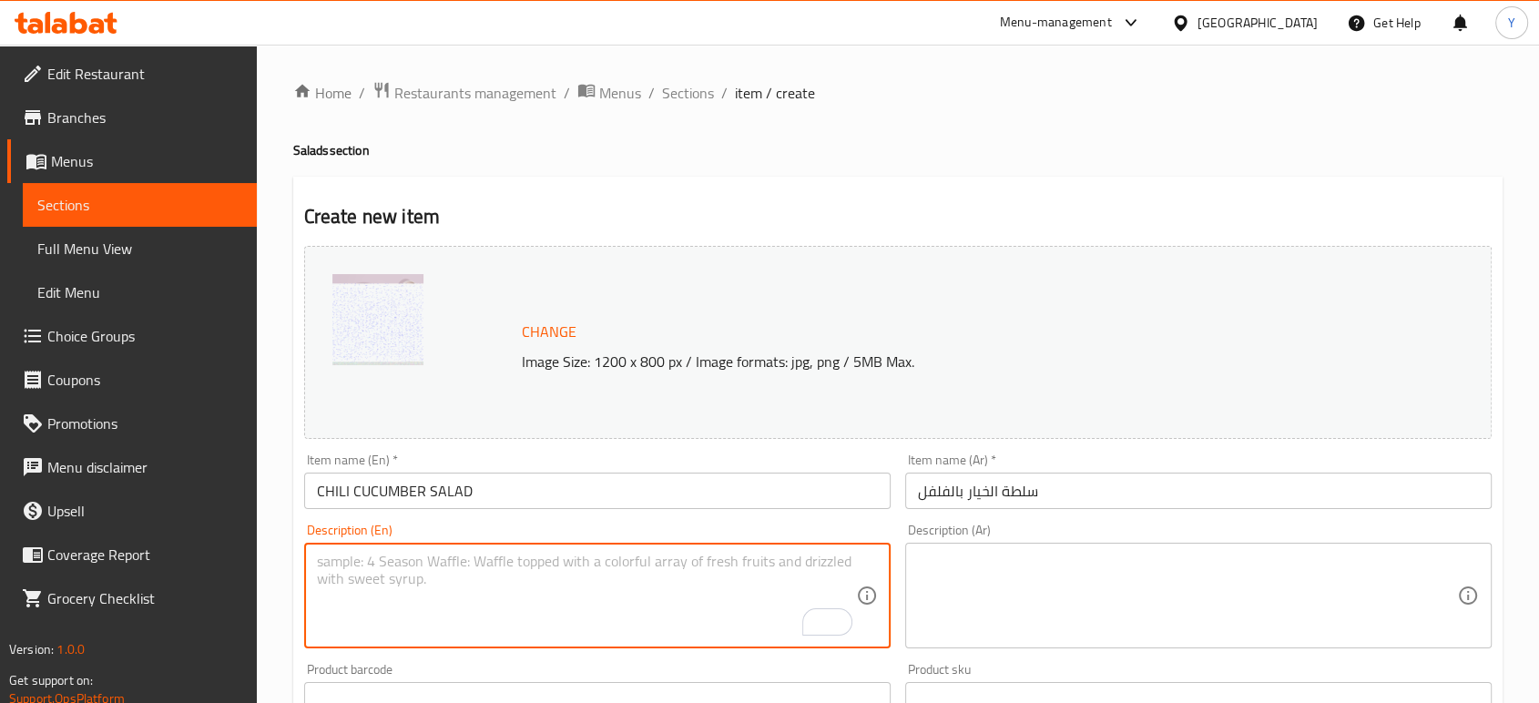
paste textarea "Baby Cucumber, spicy chilly flakes, peanuts and peanut butter sauce"
type textarea "Baby Cucumber, spicy chilly flakes, peanuts and peanut butter sauce"
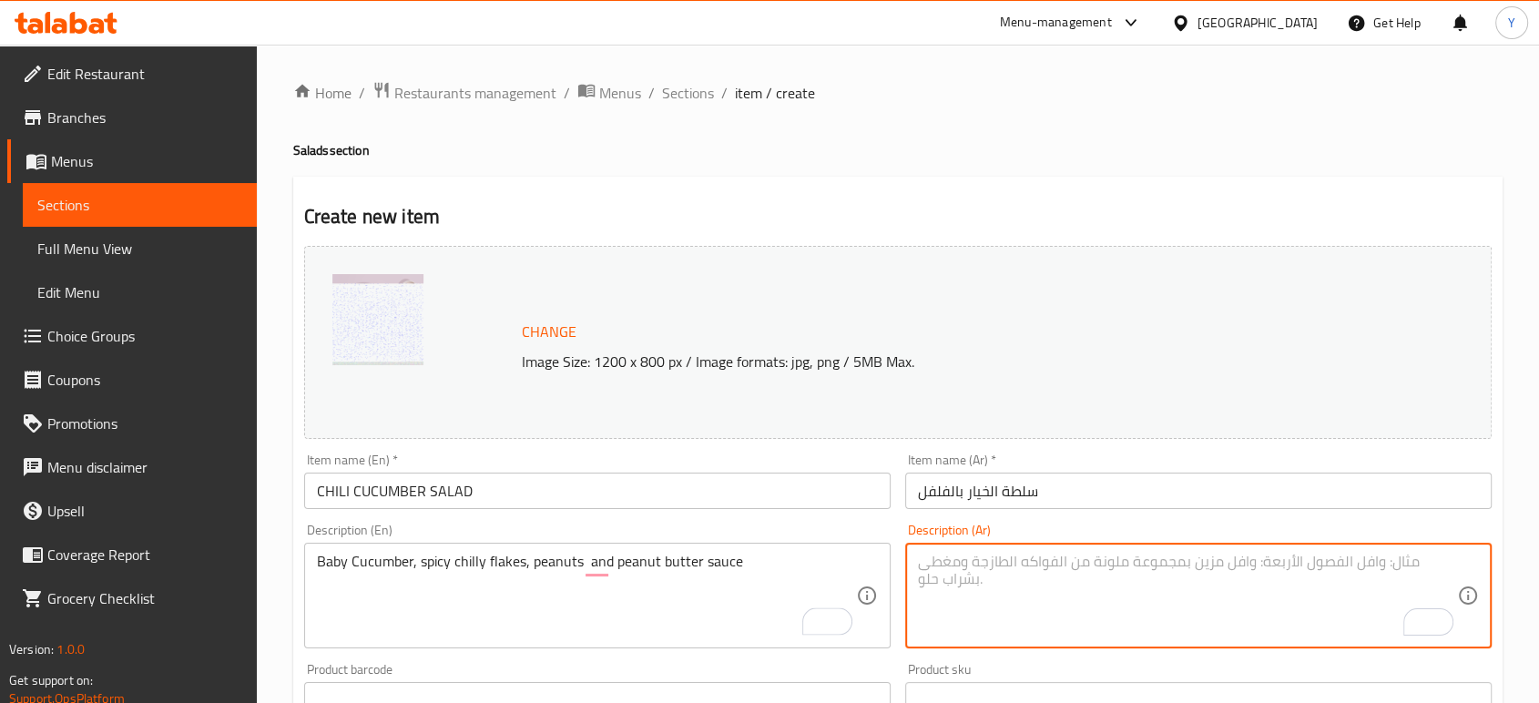
paste textarea "خيار ، الفلفل الحار ، صلصة الفول السوداني وزبدة الفول"
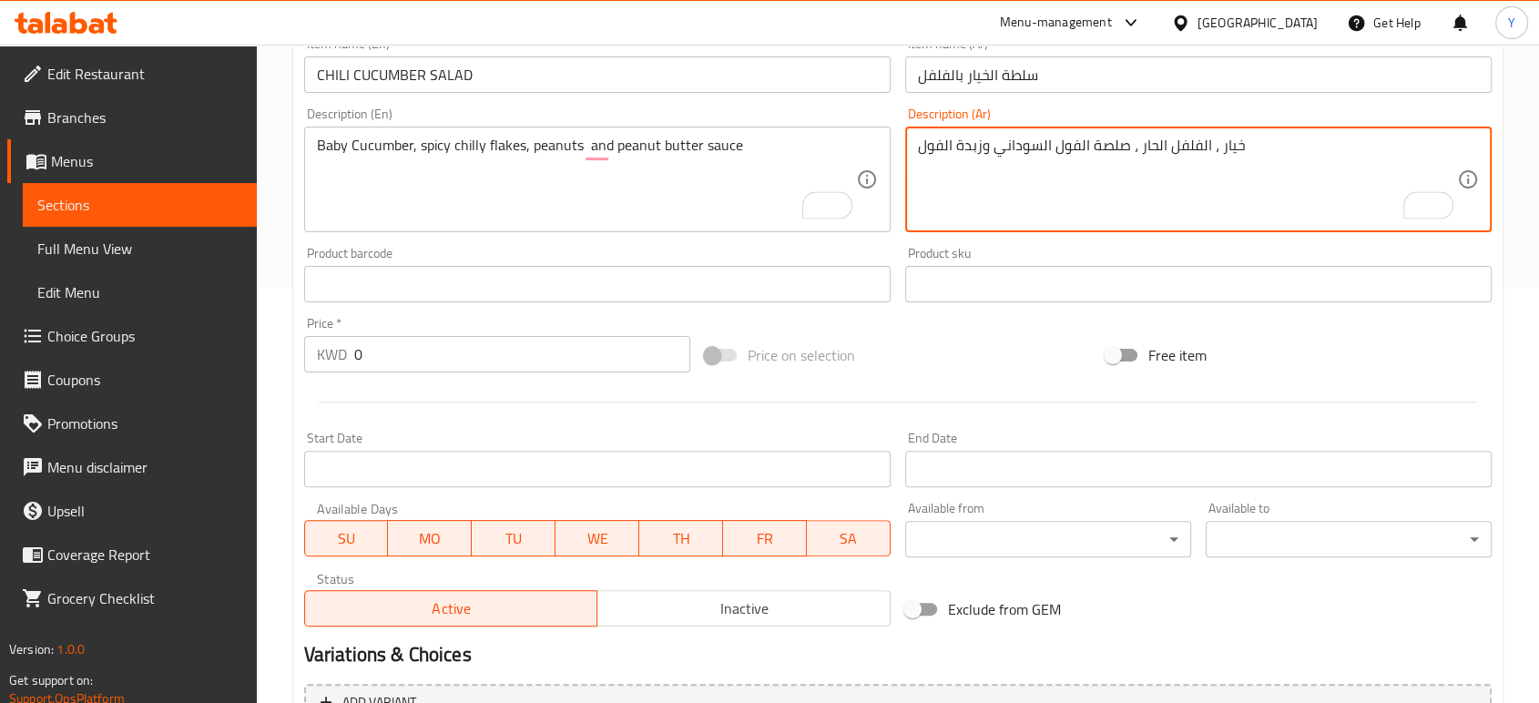
scroll to position [424, 0]
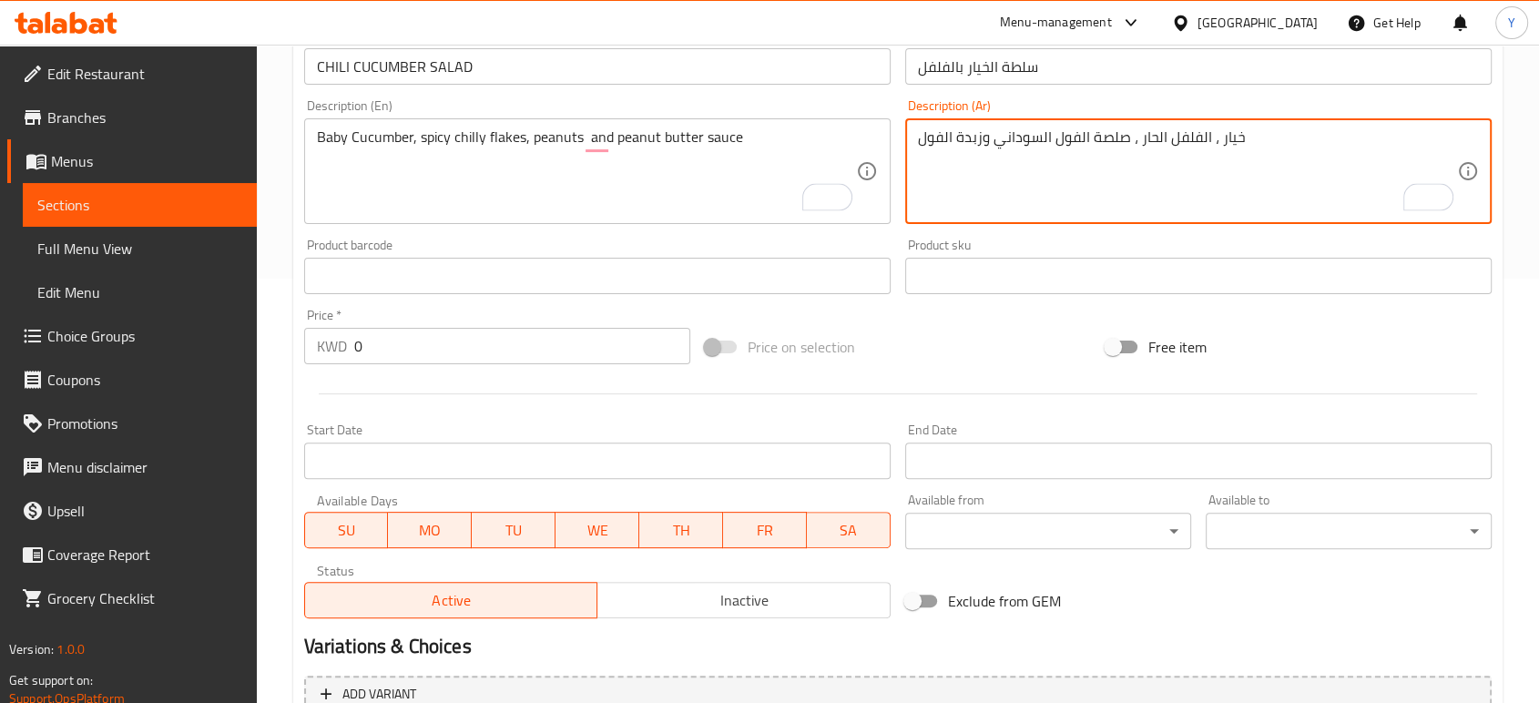
type textarea "خيار ، الفلفل الحار ، صلصة الفول السوداني وزبدة الفول"
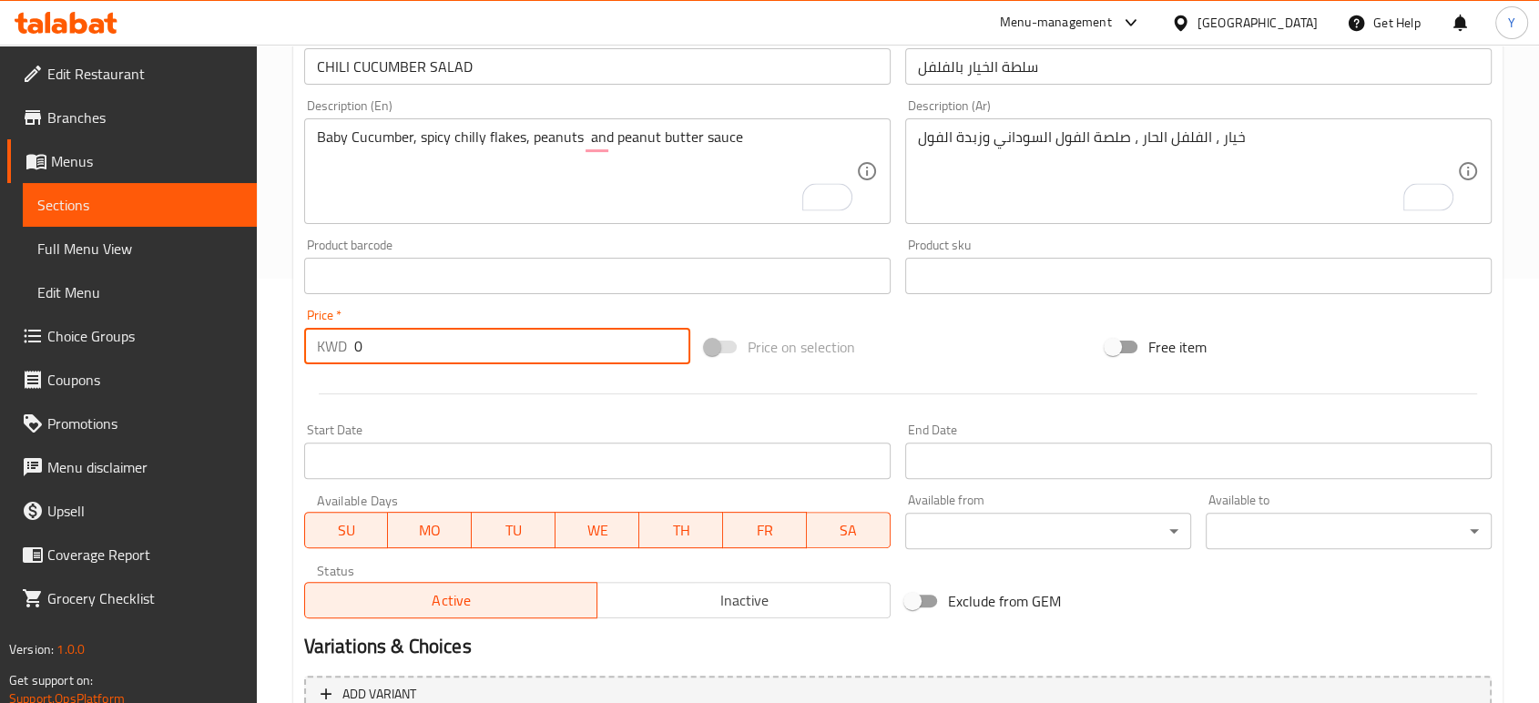
click at [394, 347] on input "0" at bounding box center [522, 346] width 336 height 36
click at [392, 344] on input "-21" at bounding box center [522, 346] width 336 height 36
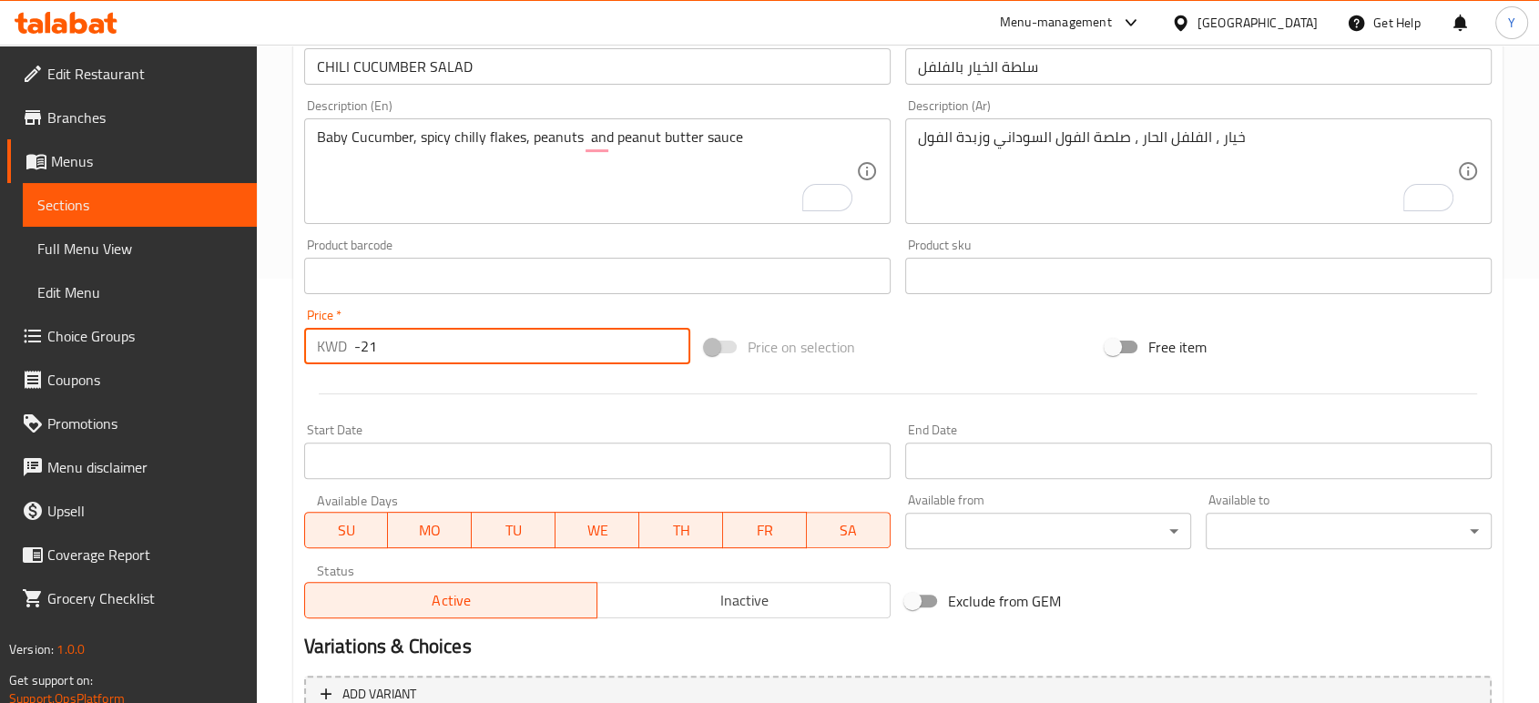
click at [392, 344] on input "-21" at bounding box center [522, 346] width 336 height 36
type input "2"
click at [517, 440] on div "Start Date Start Date" at bounding box center [597, 452] width 587 height 56
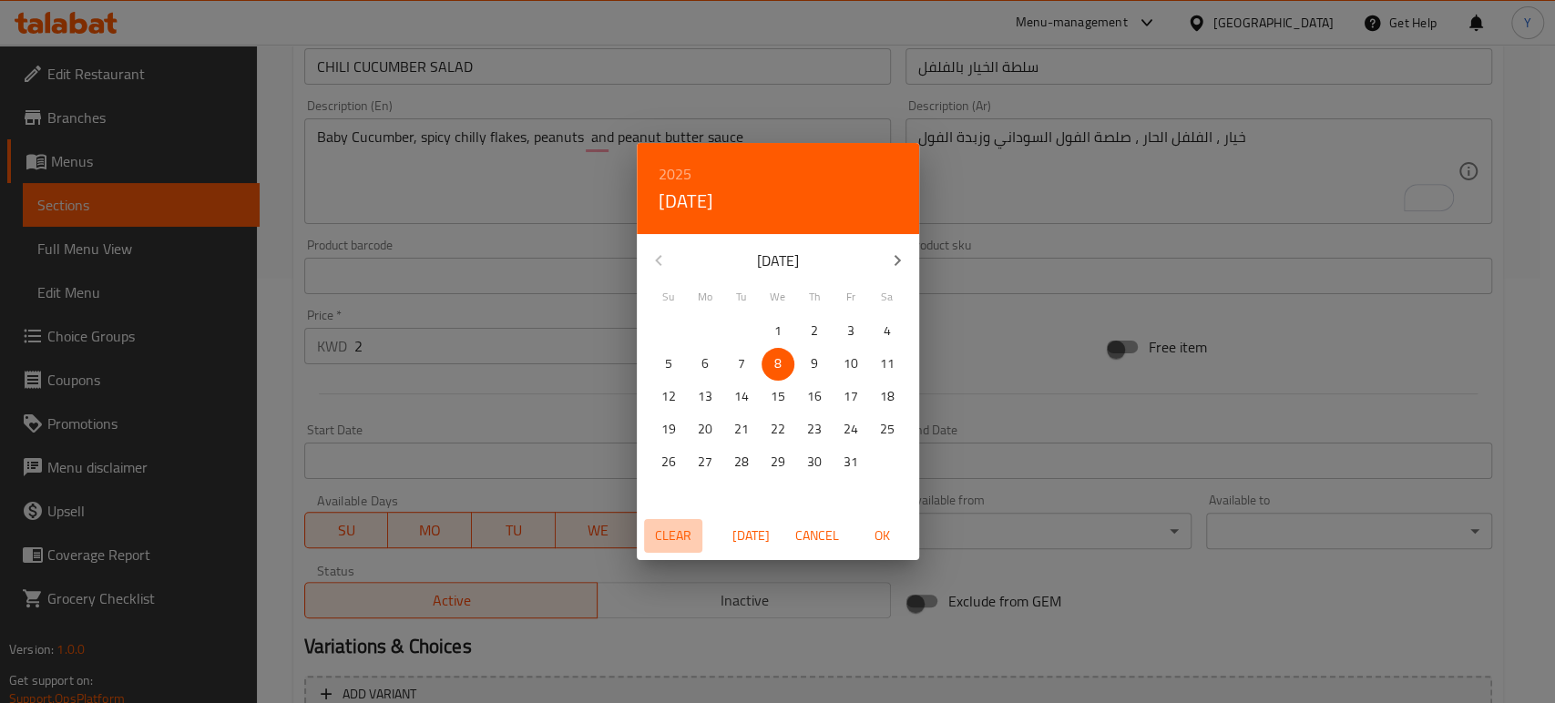
click at [685, 537] on span "Clear" at bounding box center [673, 536] width 44 height 23
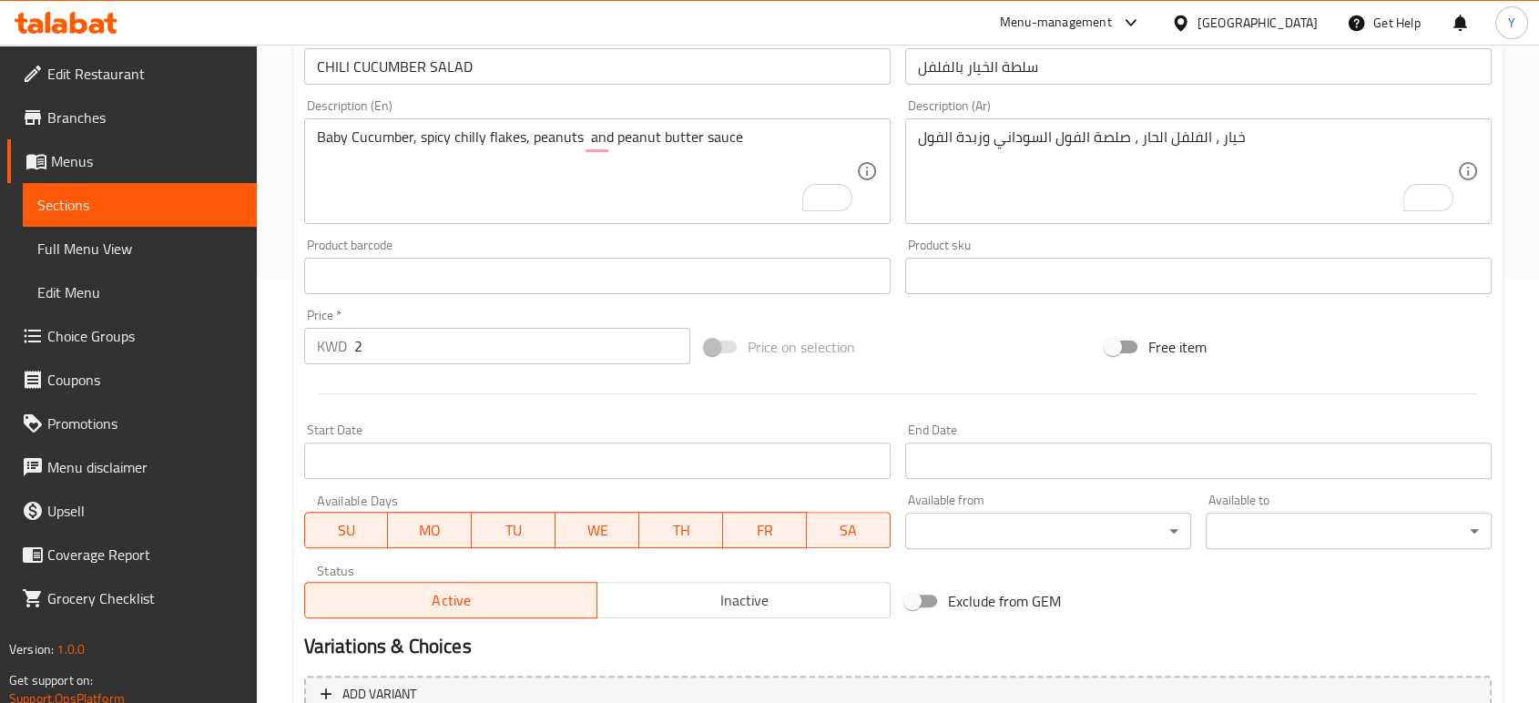
scroll to position [609, 0]
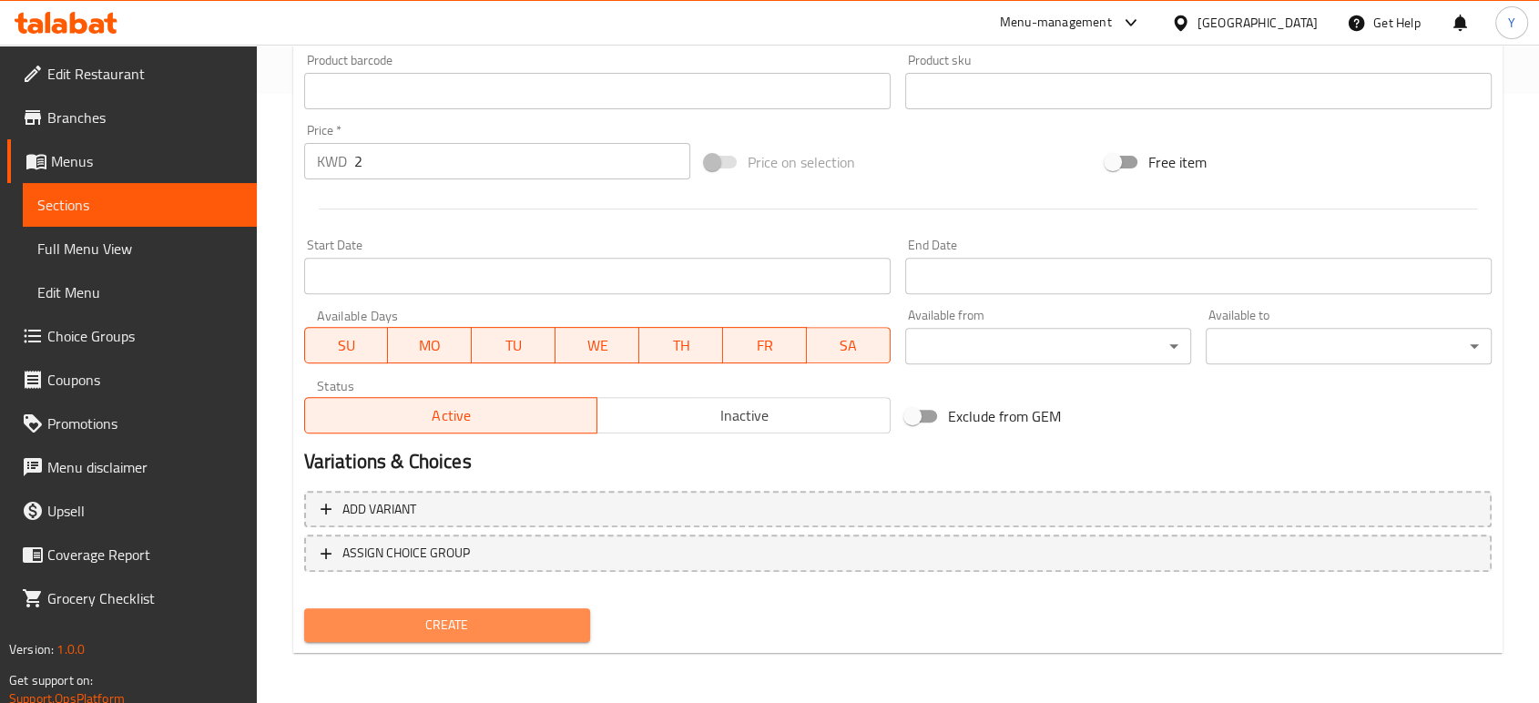
click at [431, 626] on span "Create" at bounding box center [447, 625] width 257 height 23
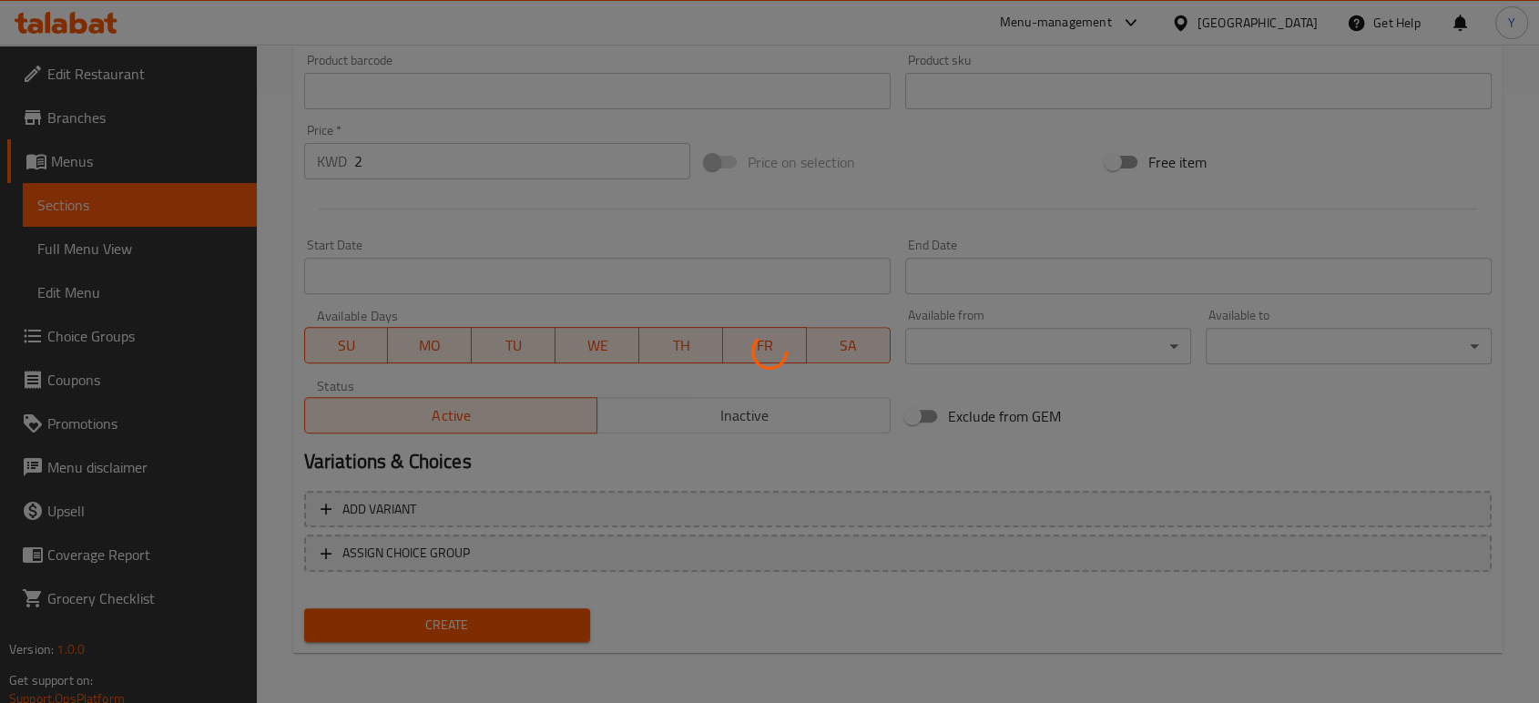
type input "0"
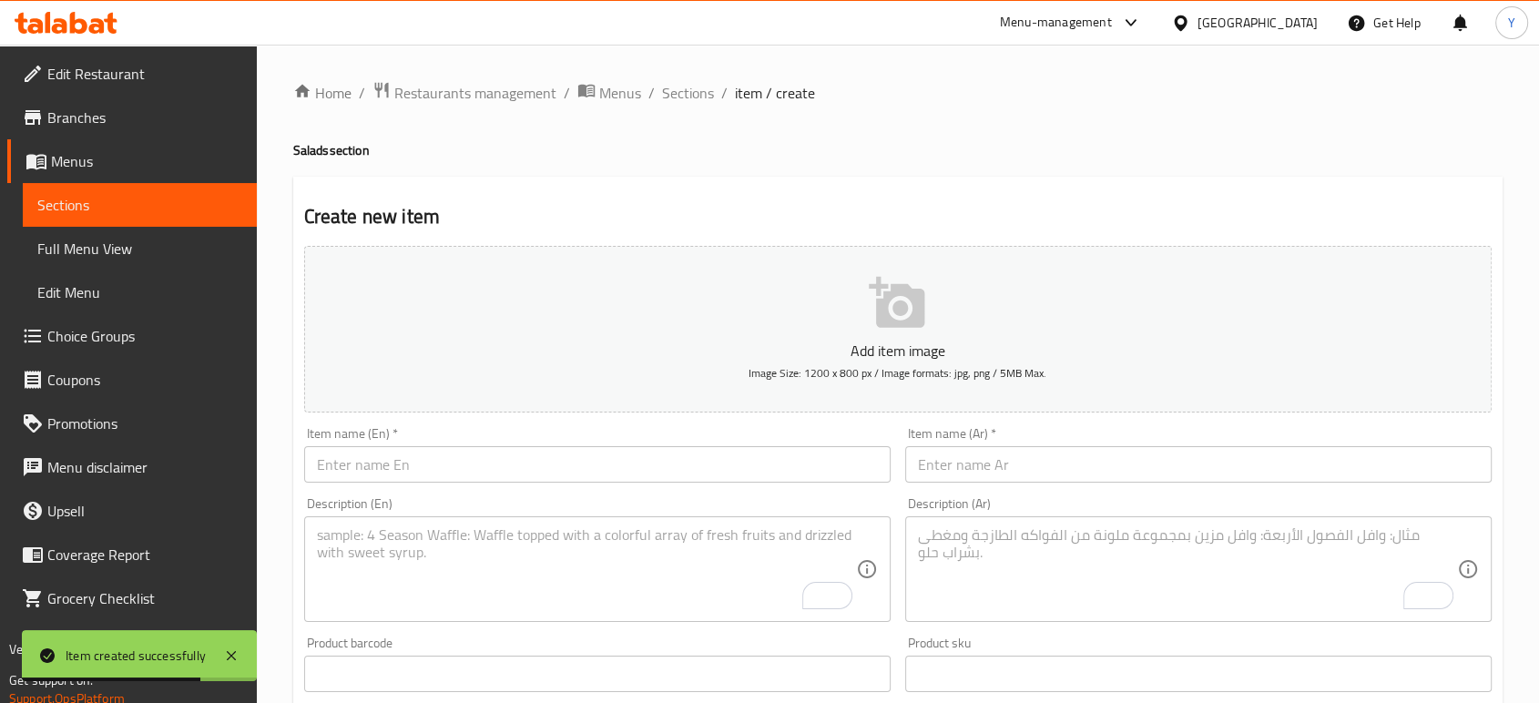
scroll to position [0, 0]
click at [670, 93] on span "Sections" at bounding box center [688, 93] width 52 height 22
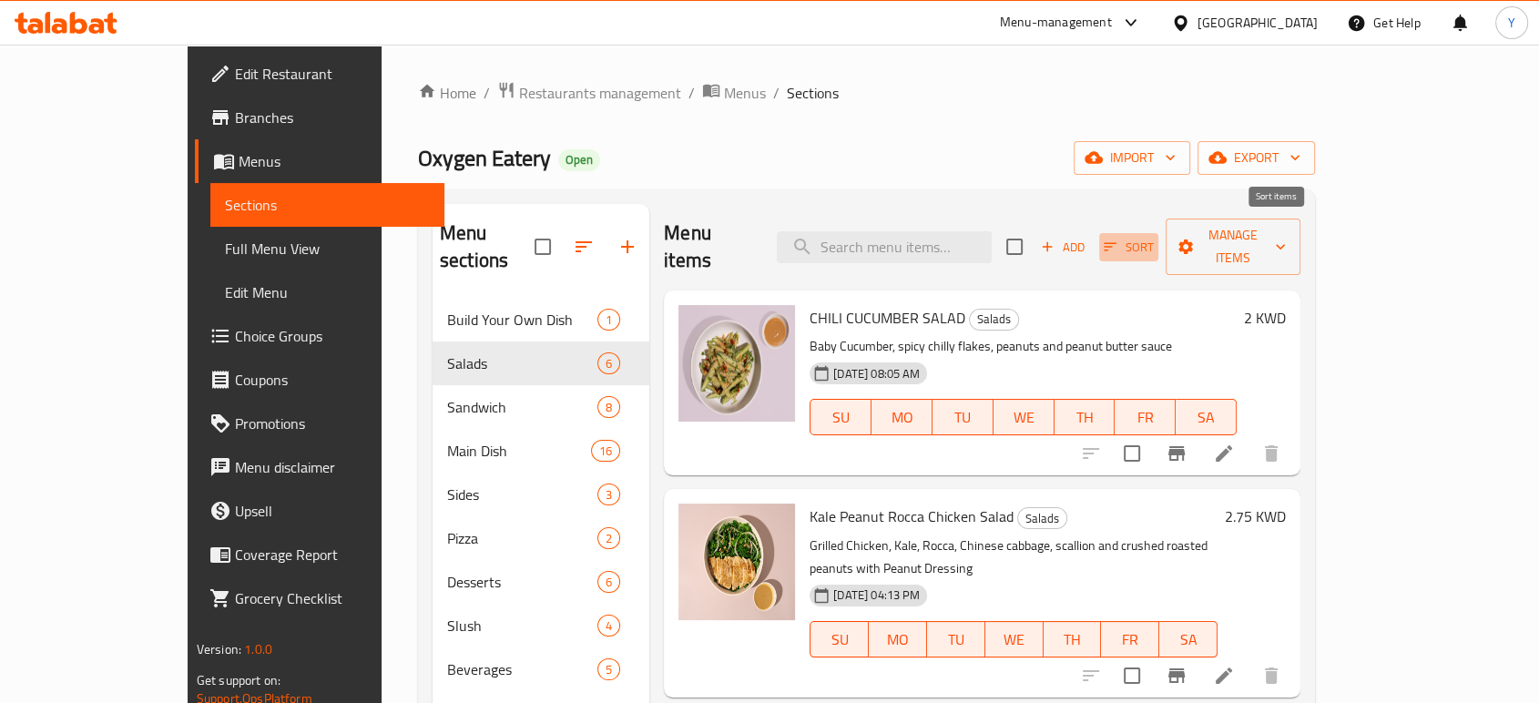
click at [1154, 237] on span "Sort" at bounding box center [1129, 247] width 50 height 21
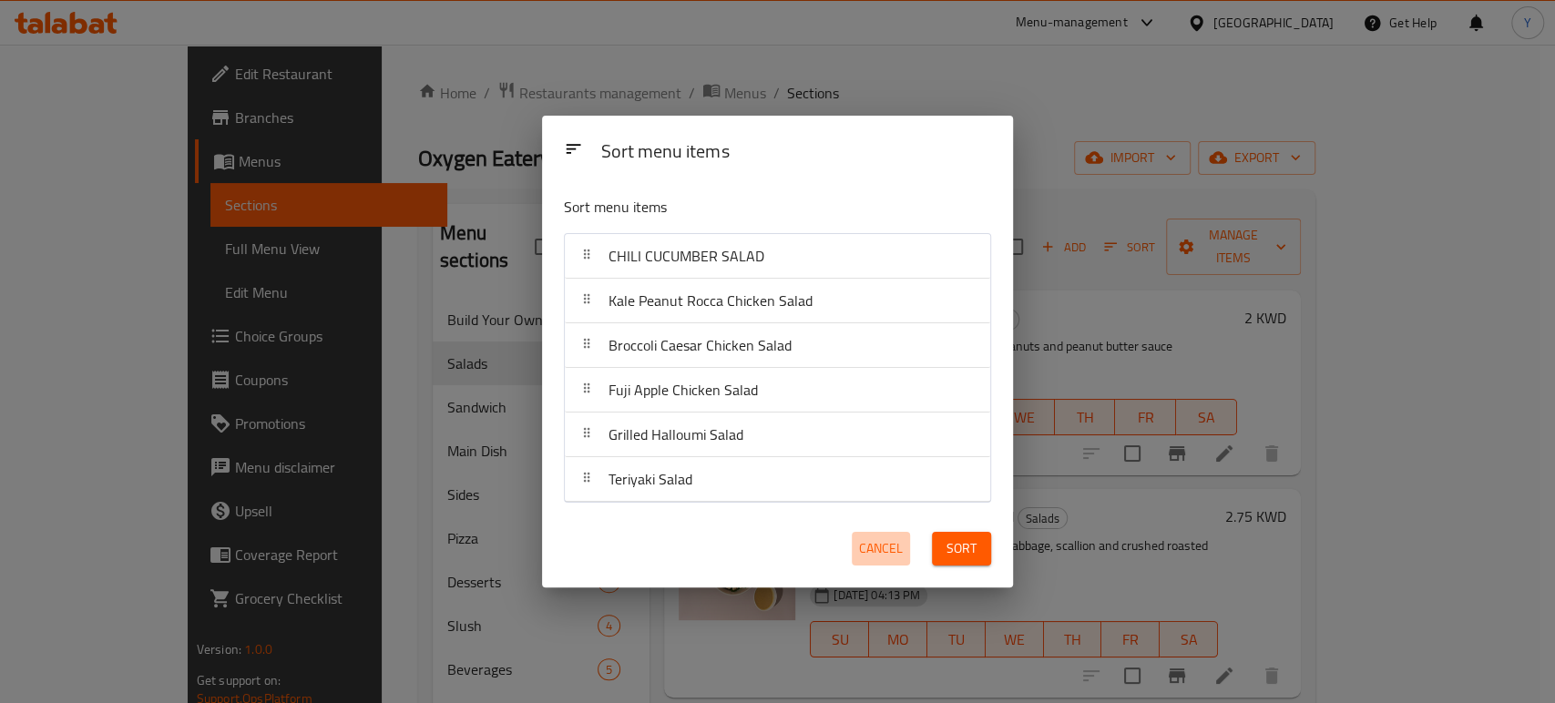
click at [874, 556] on span "Cancel" at bounding box center [881, 548] width 44 height 23
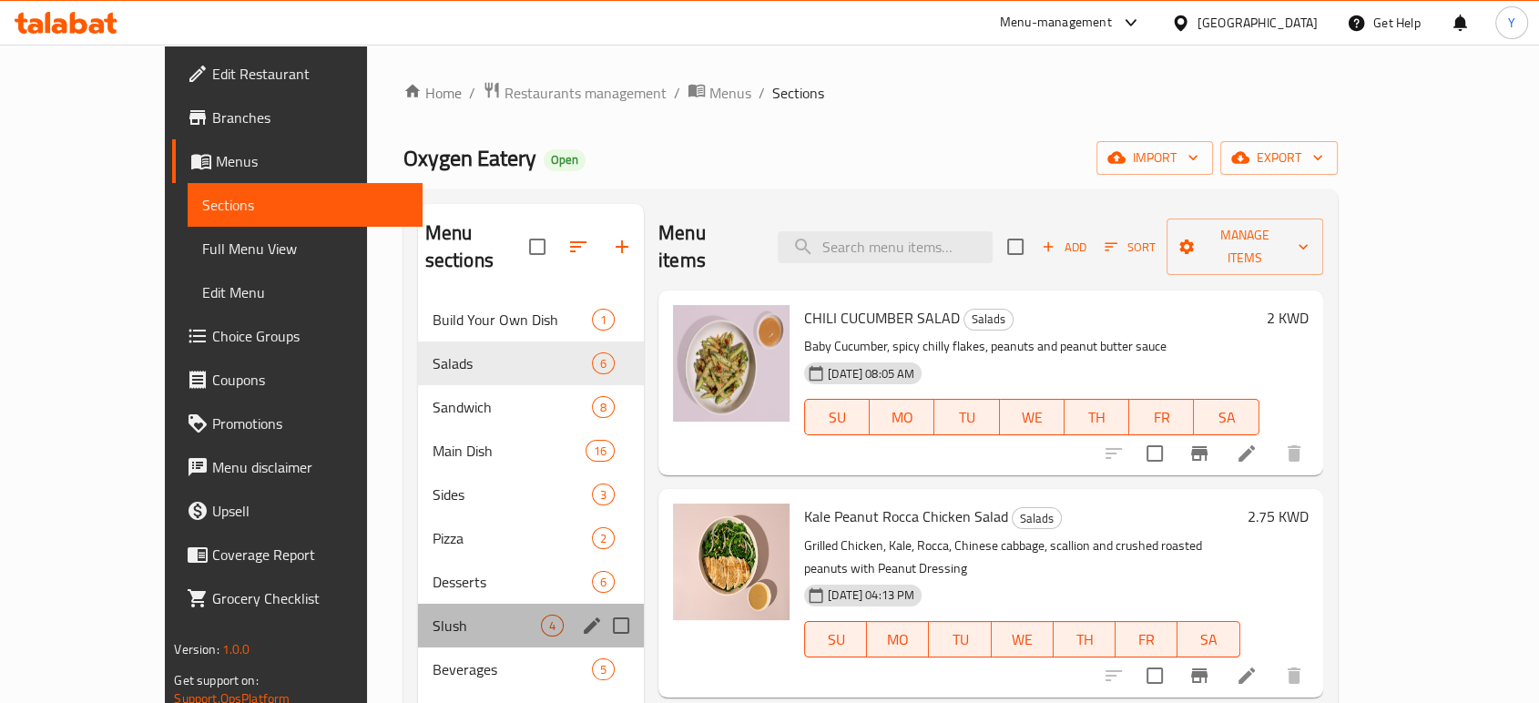
click at [419, 604] on div "Slush 4" at bounding box center [531, 626] width 226 height 44
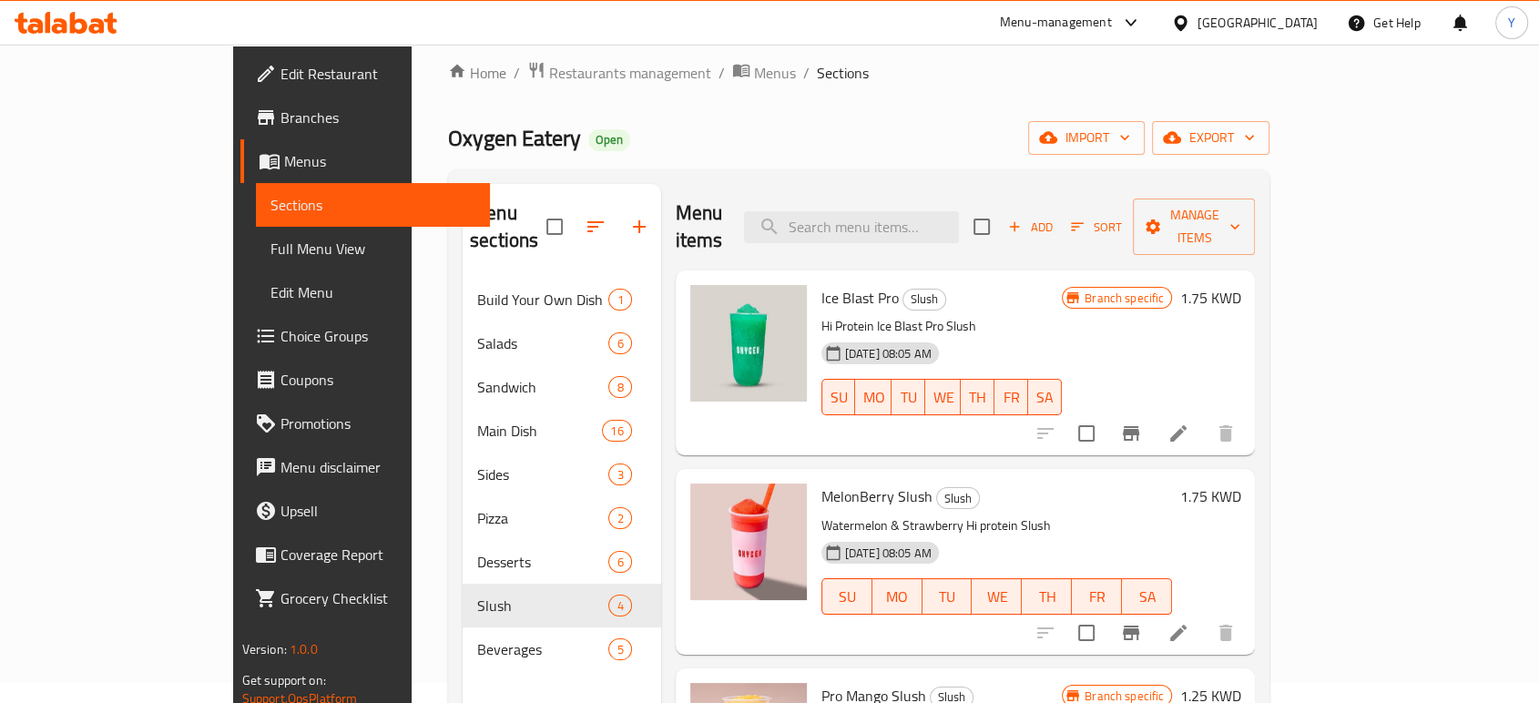
scroll to position [16, 0]
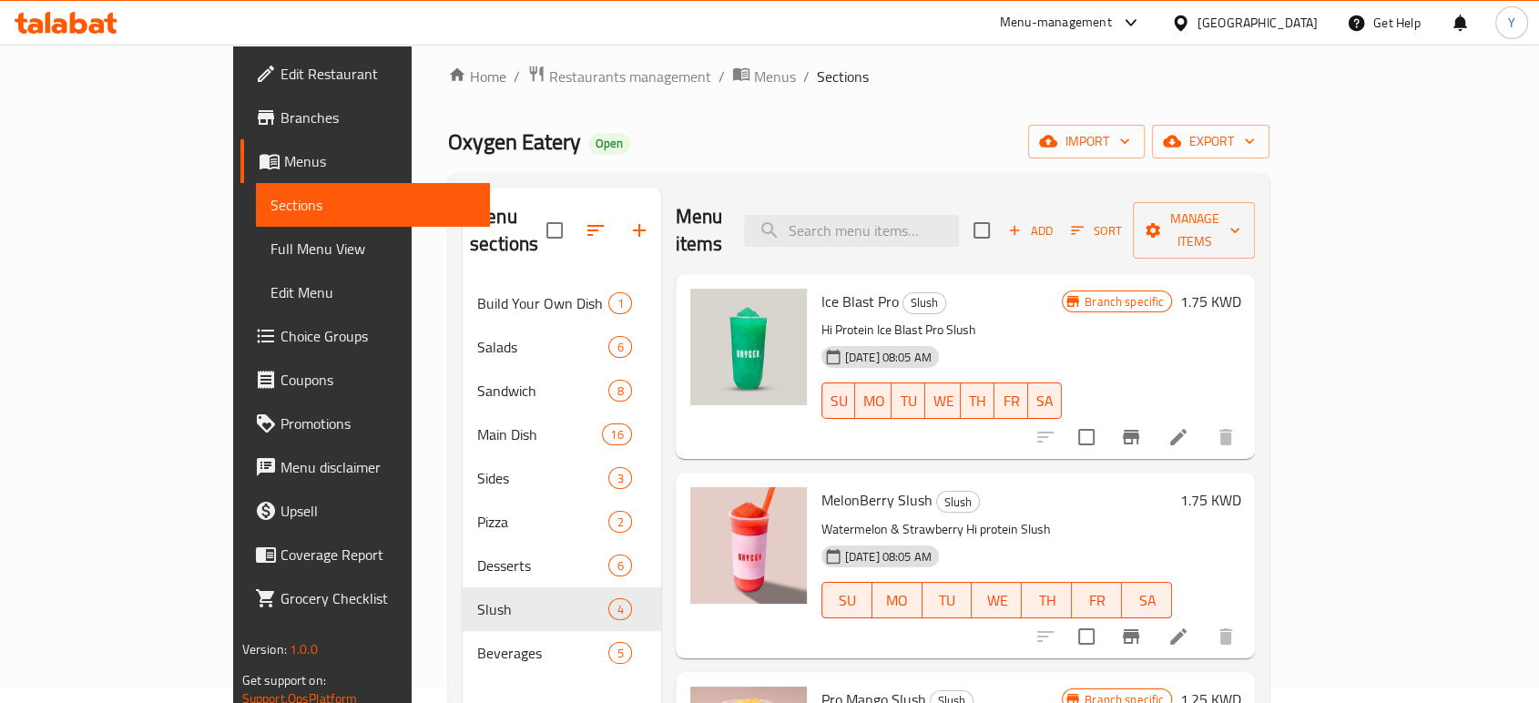
click at [822, 288] on span "Ice Blast Pro" at bounding box center [860, 301] width 77 height 27
click at [1047, 319] on p "Hi Protein Ice Blast Pro Slush" at bounding box center [942, 330] width 240 height 23
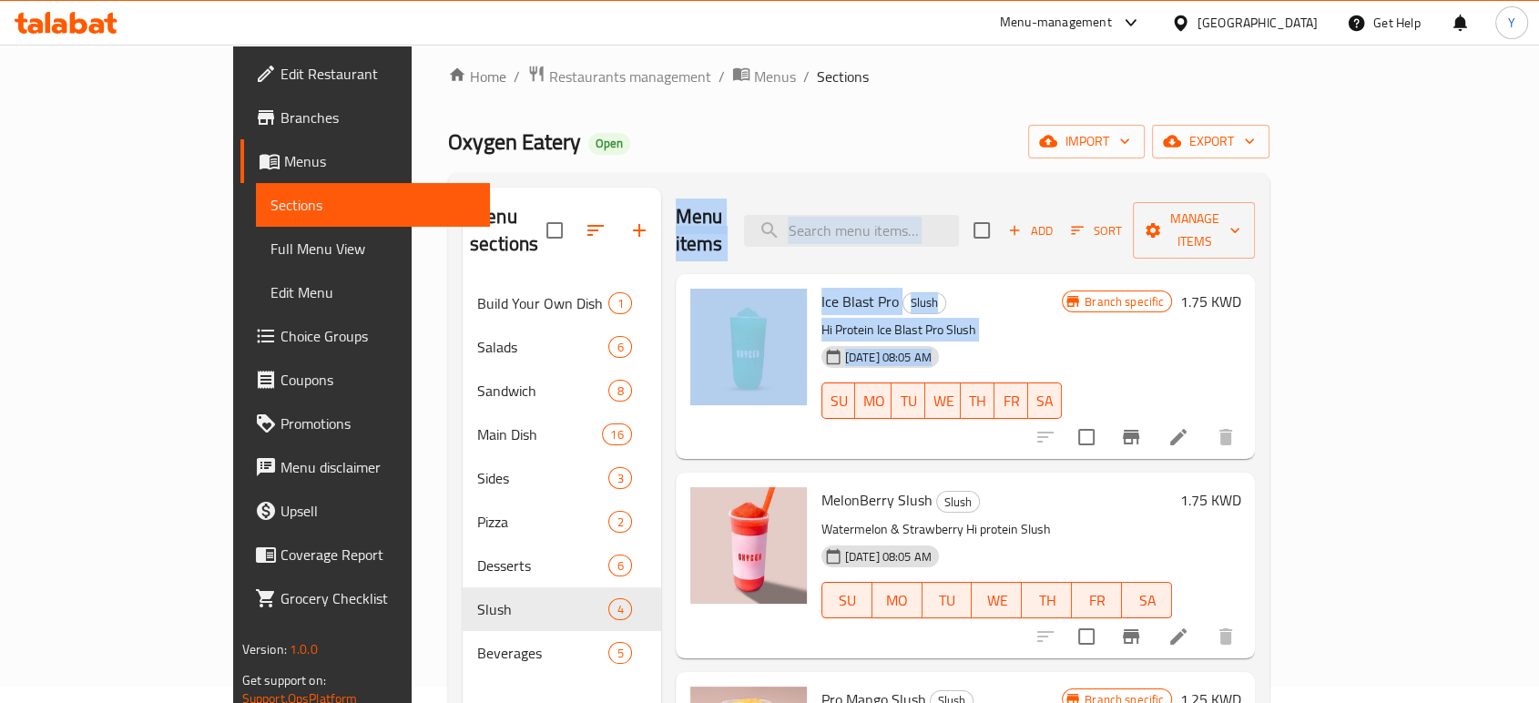
drag, startPoint x: 620, startPoint y: 196, endPoint x: 1123, endPoint y: 414, distance: 547.9
click at [1123, 414] on div "Menu items Add Sort Manage items Ice Blast Pro Slush Hi Protein Ice Blast Pro S…" at bounding box center [958, 539] width 595 height 703
click at [1062, 319] on p "Hi Protein Ice Blast Pro Slush" at bounding box center [942, 330] width 240 height 23
